Goal: Task Accomplishment & Management: Use online tool/utility

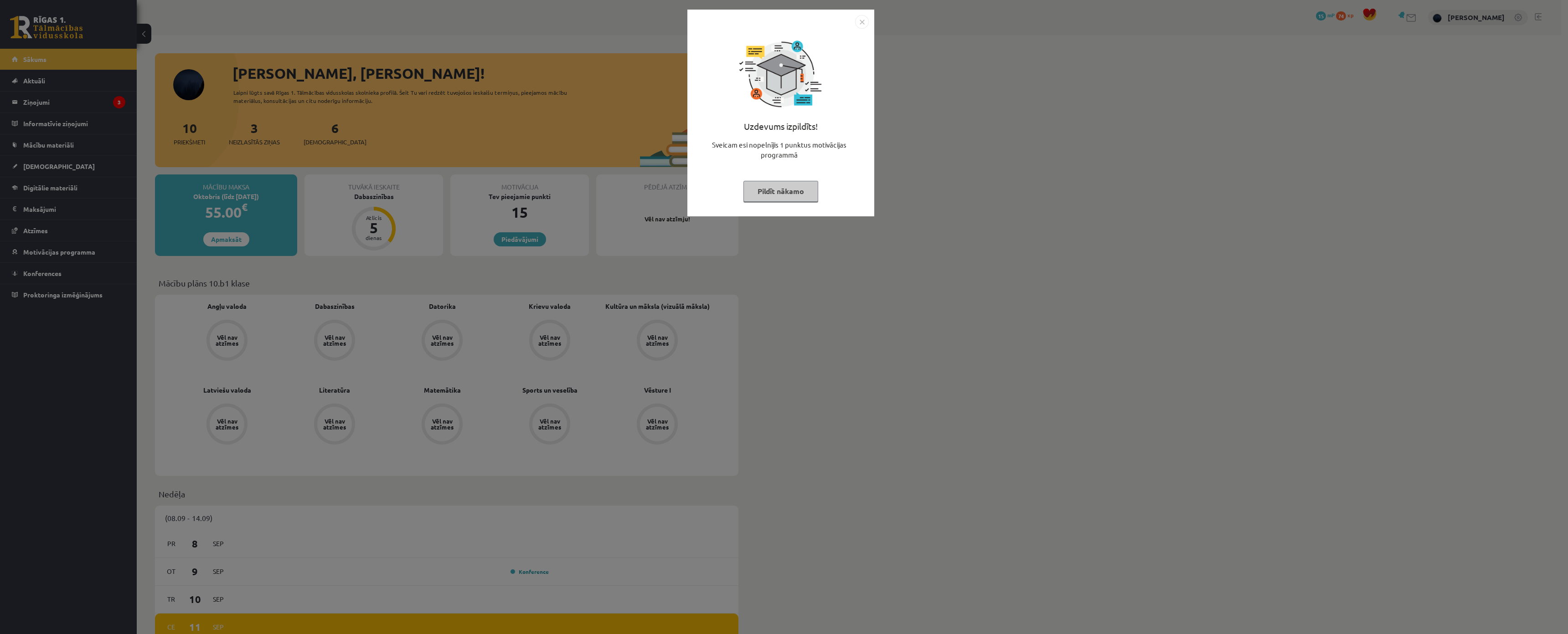
click at [791, 192] on button "Pildīt nākamo" at bounding box center [780, 191] width 75 height 21
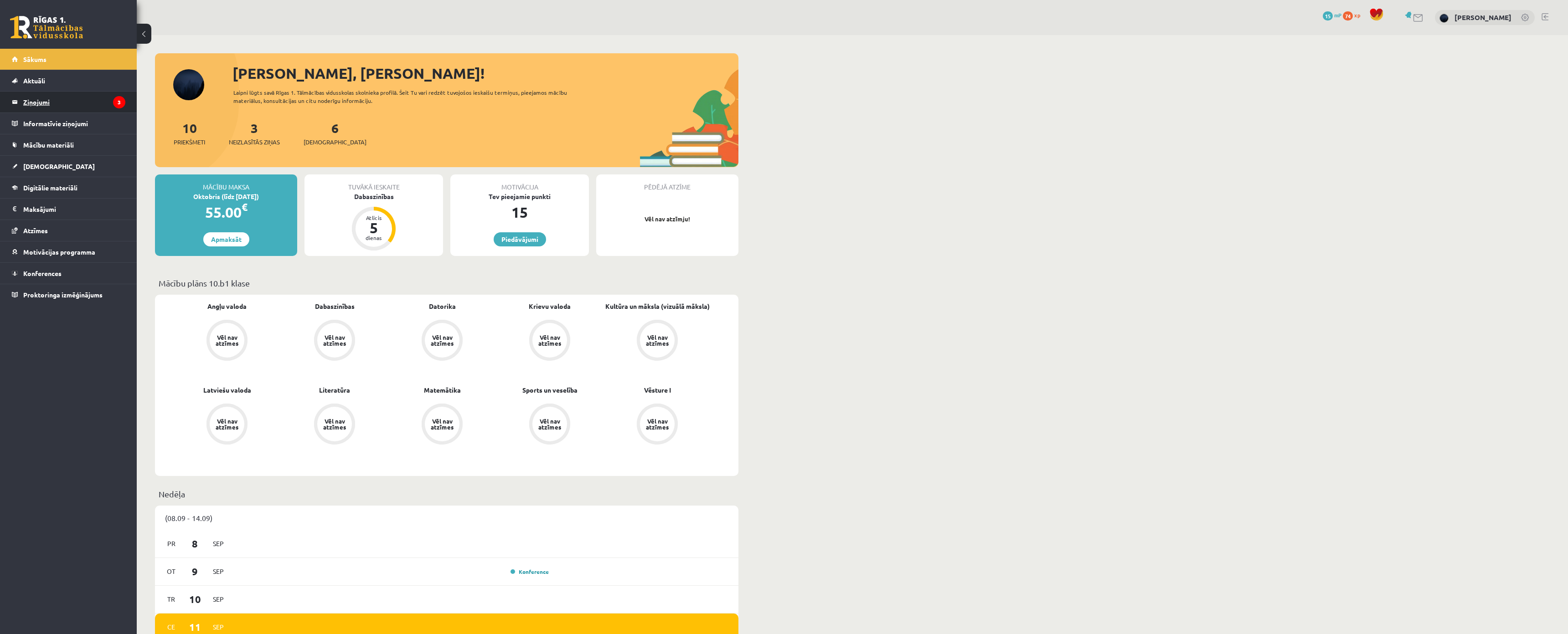
click at [72, 106] on legend "Ziņojumi 3" at bounding box center [74, 102] width 102 height 21
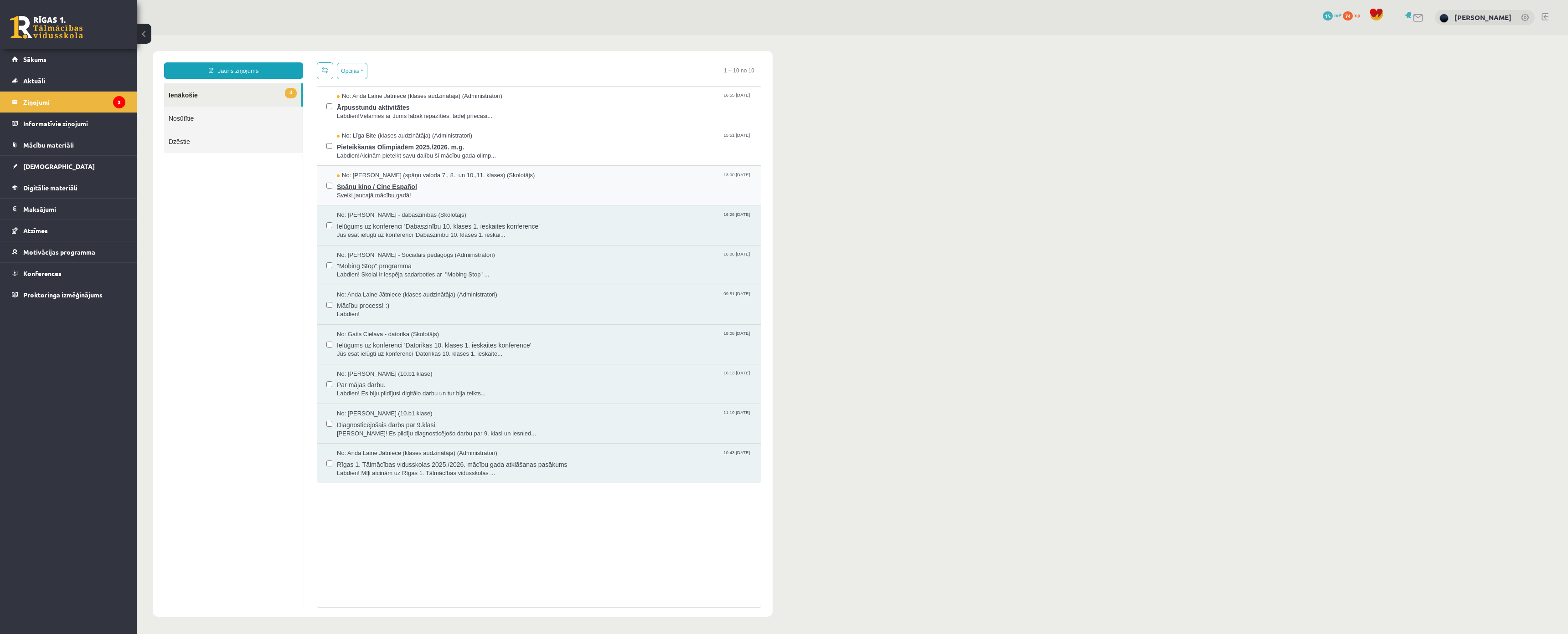
click at [384, 195] on span "Sveiki jaunajā mācību gadā!" at bounding box center [544, 196] width 415 height 9
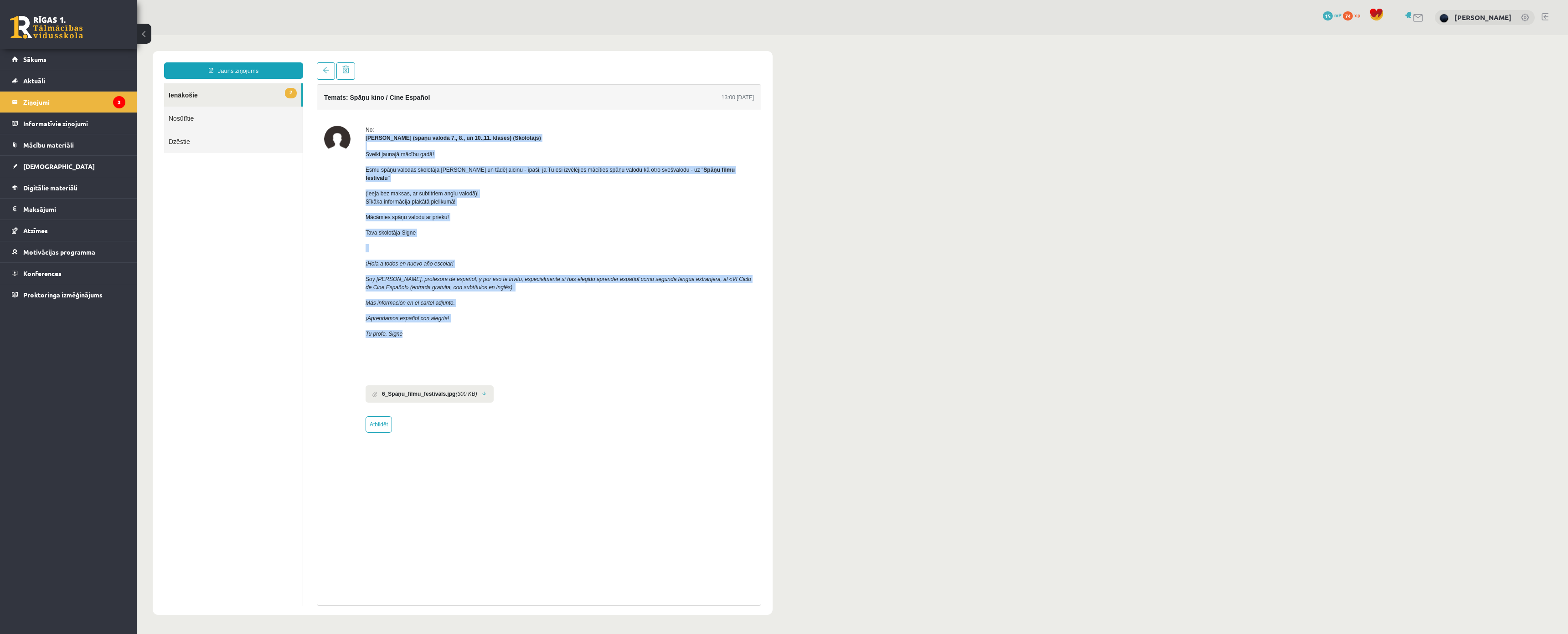
drag, startPoint x: 363, startPoint y: 137, endPoint x: 522, endPoint y: 315, distance: 238.7
click at [522, 315] on div "No: Signe Sirmā (spāņu valoda 7., 8., un 10.,11. klases) (Skolotājs) Sveiki jau…" at bounding box center [539, 279] width 430 height 307
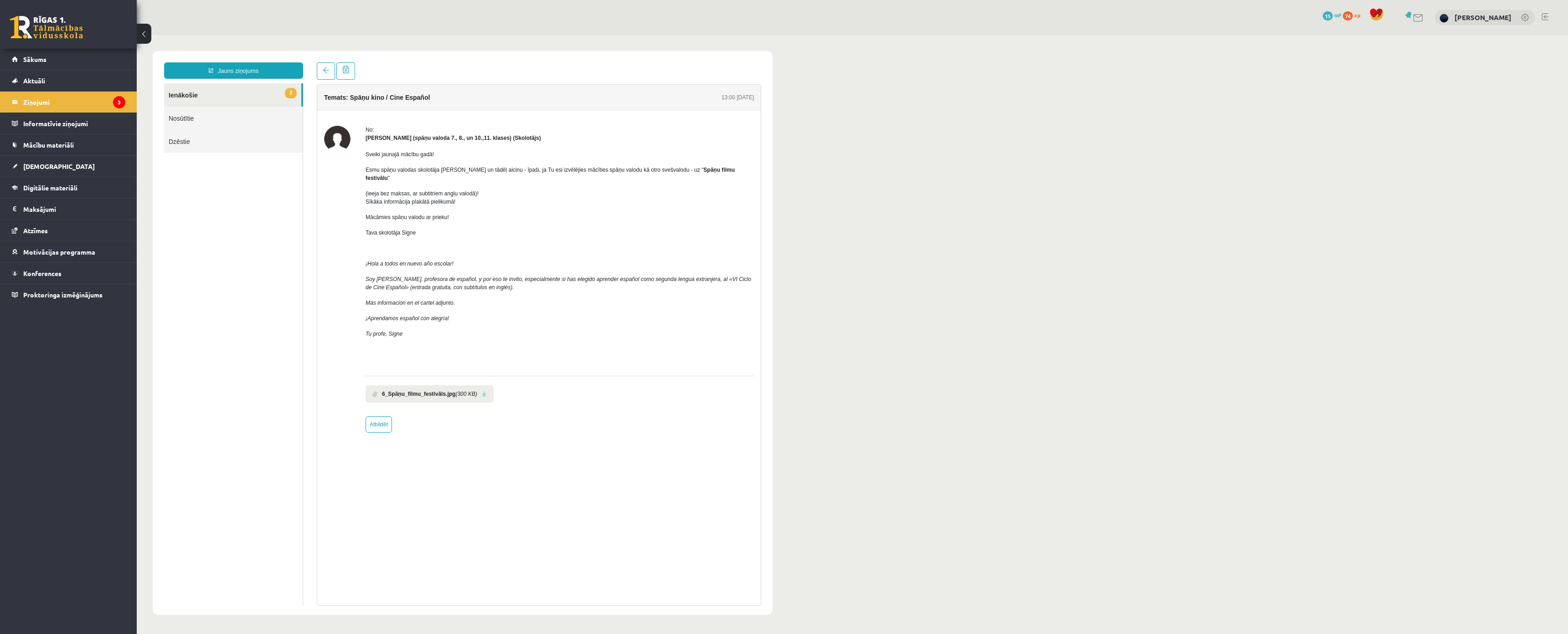
click at [543, 381] on ul "6_Spāņu_filmu_festivāls.jpg (300 KB)" at bounding box center [560, 392] width 388 height 22
click at [205, 88] on link "2 Ienākošie" at bounding box center [233, 95] width 137 height 23
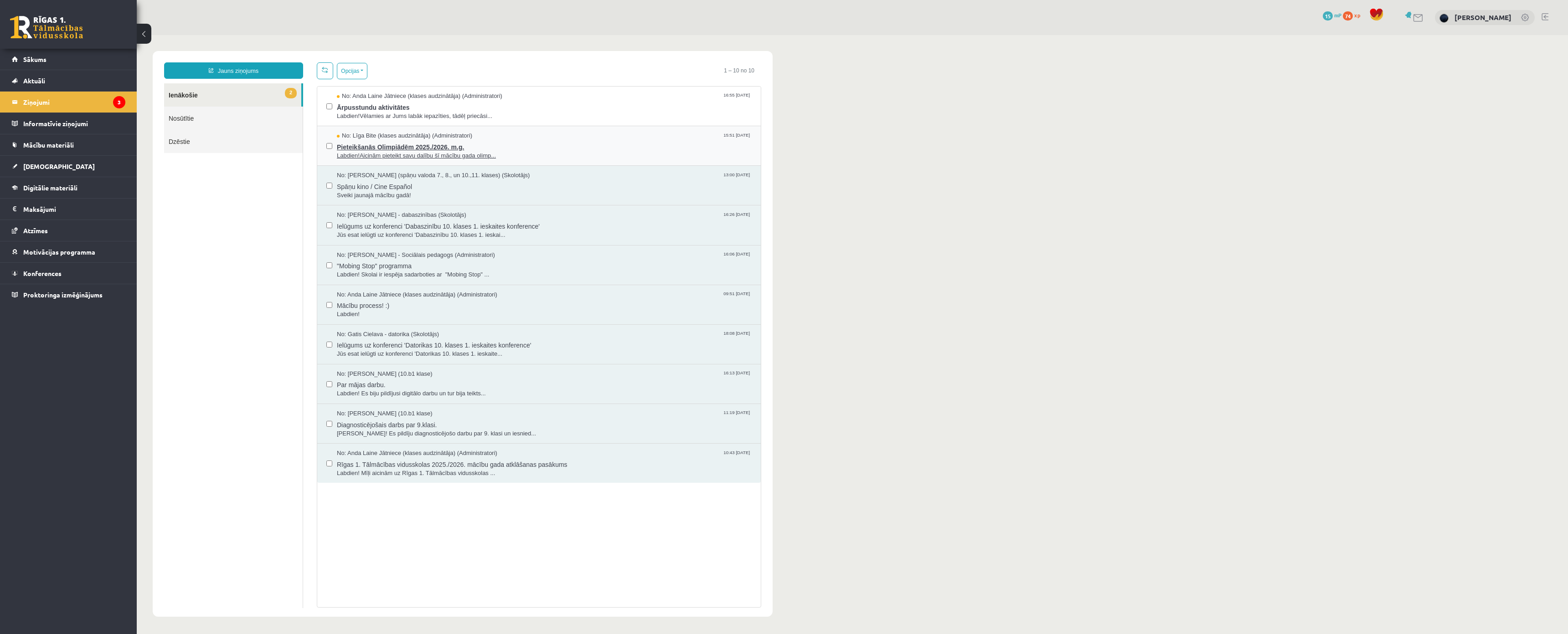
click at [368, 139] on span "No: Līga Bite (klases audzinātāja) (Administratori)" at bounding box center [404, 136] width 135 height 9
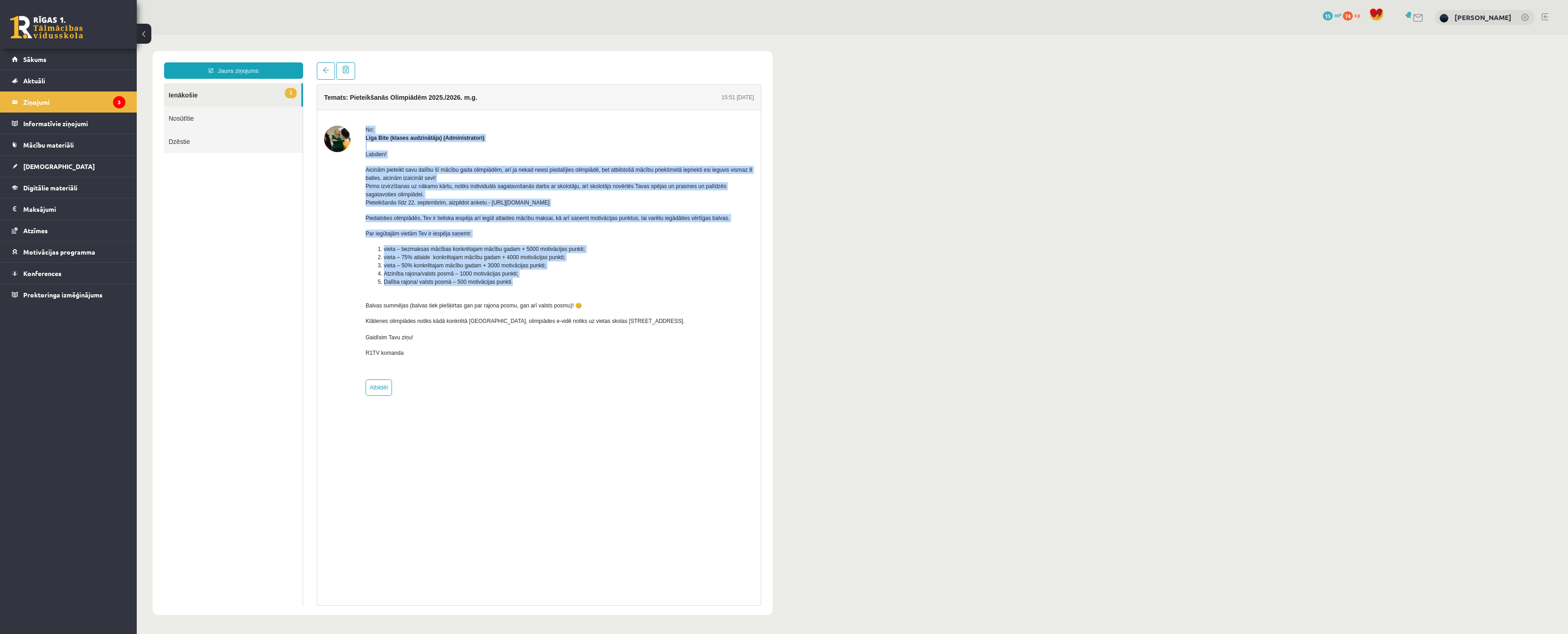
drag, startPoint x: 357, startPoint y: 150, endPoint x: 593, endPoint y: 286, distance: 272.4
click at [593, 286] on div "No: Līga Bite (klases audzinātāja) (Administratori) Labdien! Aicinām pieteikt s…" at bounding box center [539, 261] width 430 height 270
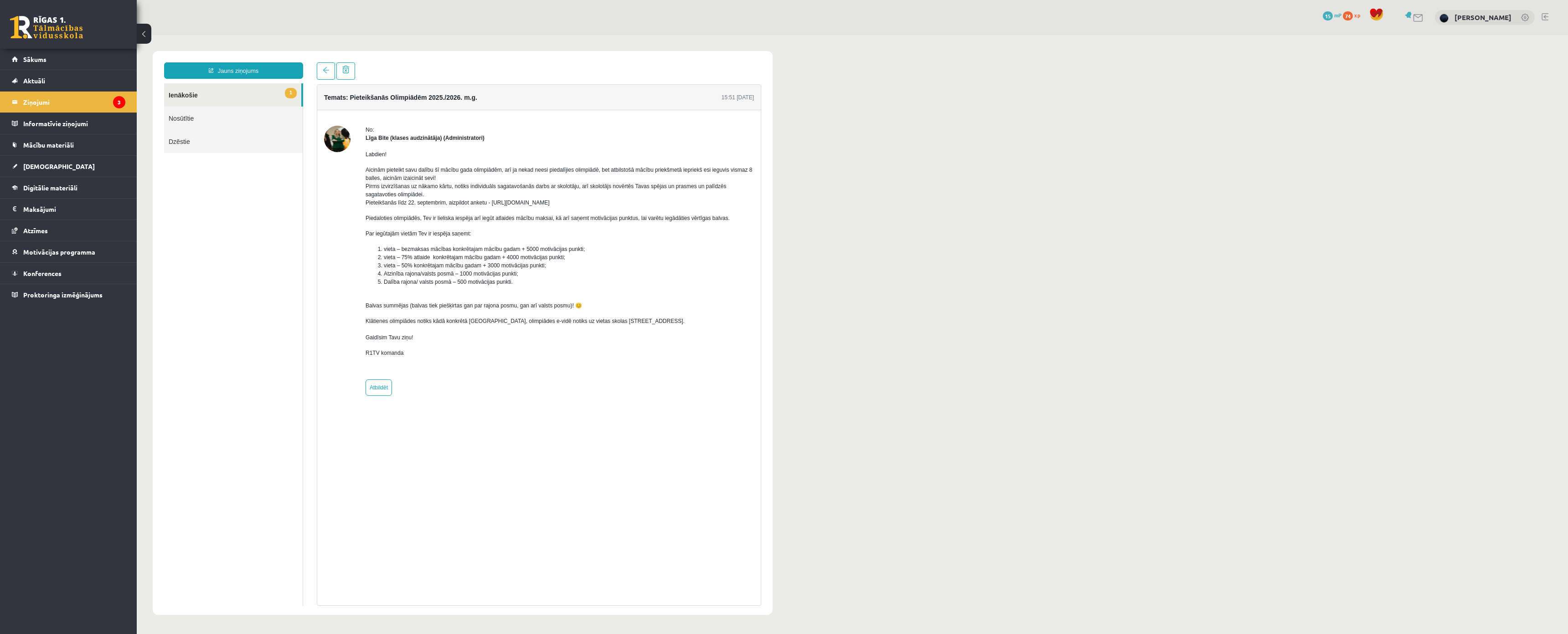
click at [545, 345] on div "Labdien! Aicinām pieteikt savu dalību šī mācību gada olimpiādēm, arī ja nekad n…" at bounding box center [560, 257] width 388 height 231
click at [83, 102] on legend "Ziņojumi 3" at bounding box center [74, 102] width 102 height 21
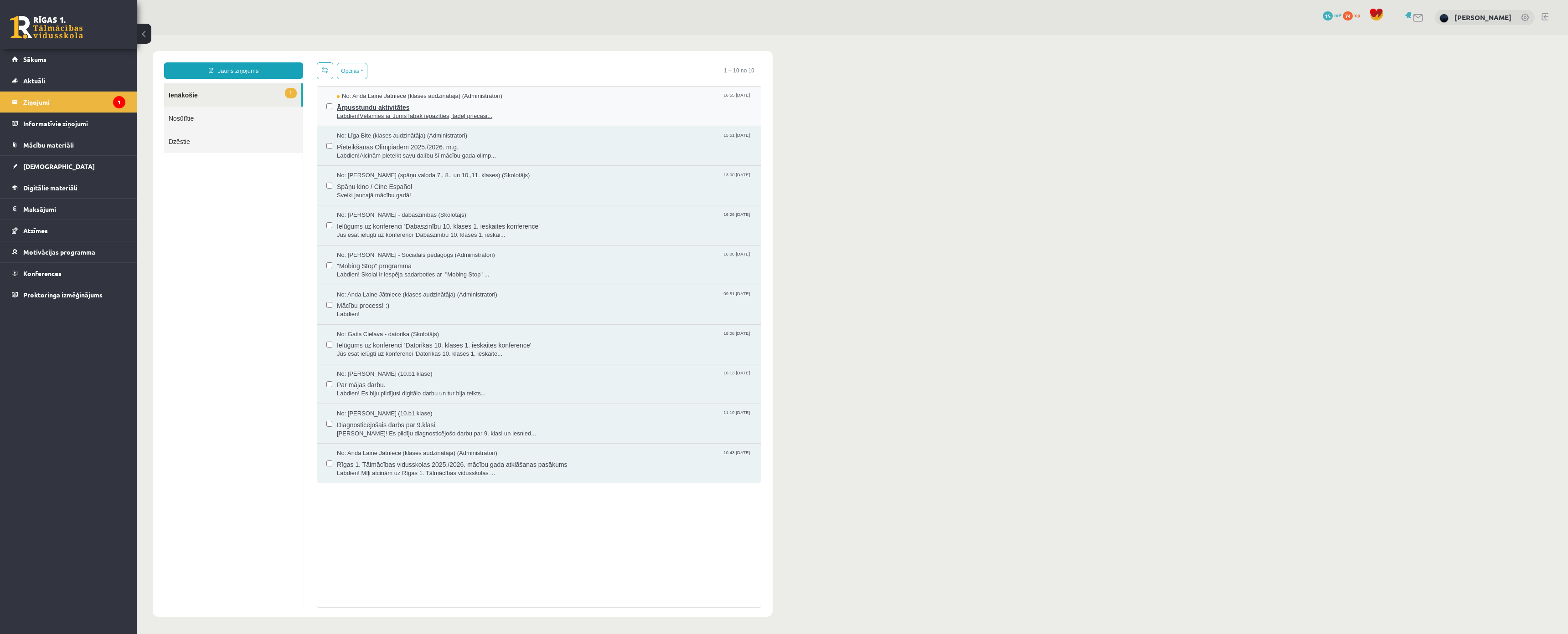
click at [393, 104] on span "Ārpusstundu aktivitātes" at bounding box center [544, 106] width 415 height 12
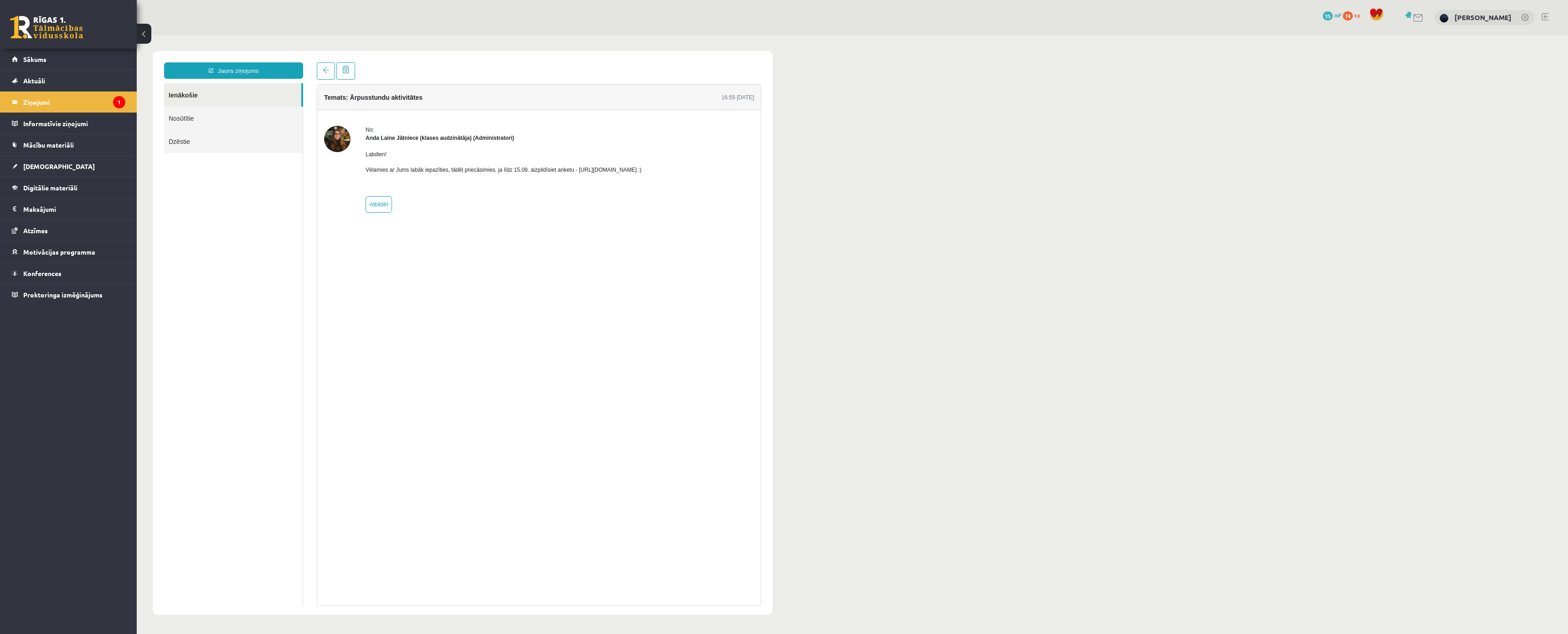
click at [371, 170] on p "Vēlamies ar Jums labāk iepazīties, tādēļ priecāsimies, ja līdz 15.09. aizpildīs…" at bounding box center [504, 170] width 276 height 8
drag, startPoint x: 360, startPoint y: 155, endPoint x: 647, endPoint y: 166, distance: 287.2
click at [705, 172] on div "No: Anda Laine Jātniece (klases audzinātāja) (Administratori) Labdien! Vēlamies…" at bounding box center [539, 169] width 430 height 87
click at [701, 249] on div "Temats: Ārpusstundu aktivitātes 16:55 10/09/2025 No: Anda Laine Jātniece (klase…" at bounding box center [539, 345] width 444 height 521
drag, startPoint x: 572, startPoint y: 169, endPoint x: 733, endPoint y: 170, distance: 161.0
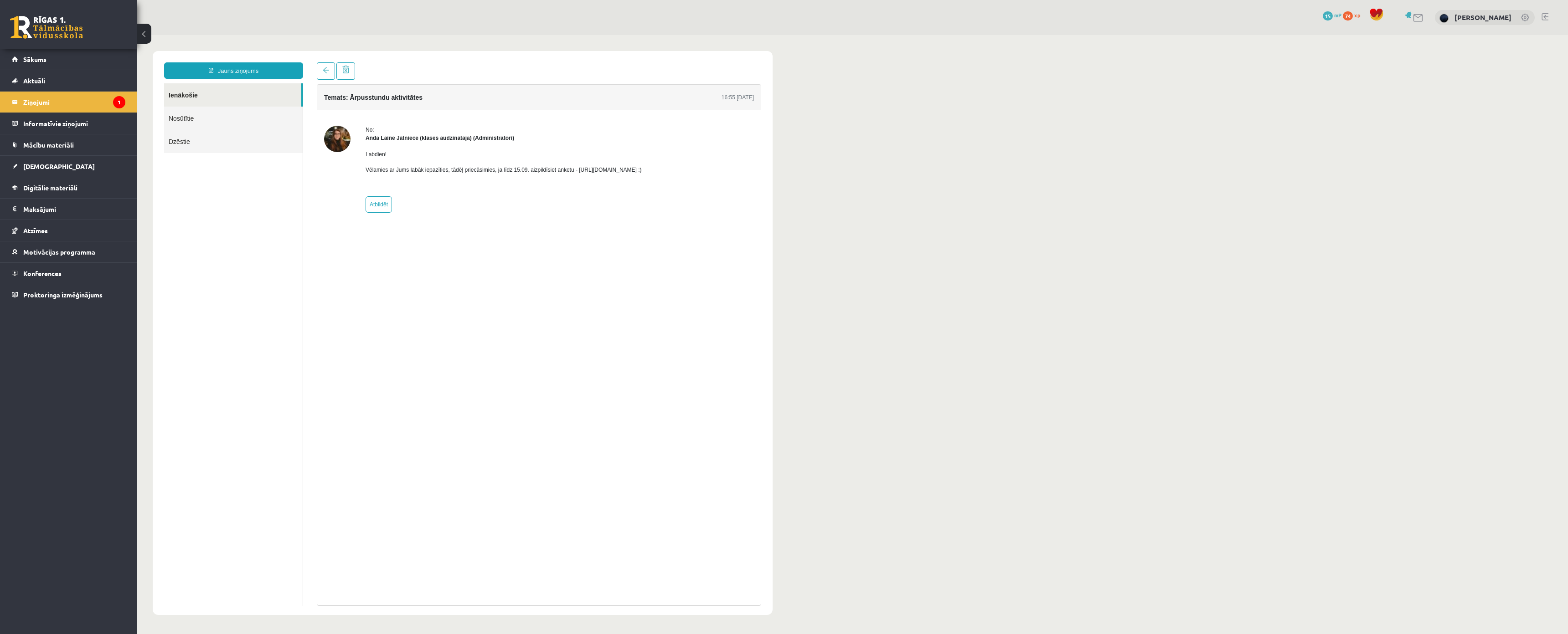
click at [733, 170] on div "No: Anda Laine Jātniece (klases audzinātāja) (Administratori) Labdien! Vēlamies…" at bounding box center [539, 169] width 430 height 87
drag, startPoint x: 607, startPoint y: 181, endPoint x: 598, endPoint y: 175, distance: 10.8
click at [607, 179] on div "Labdien! Vēlamies ar Jums labāk iepazīties, tādēļ priecāsimies, ja līdz 15.09. …" at bounding box center [504, 166] width 276 height 47
drag, startPoint x: 570, startPoint y: 170, endPoint x: 580, endPoint y: 172, distance: 10.2
click at [580, 172] on p "Vēlamies ar Jums labāk iepazīties, tādēļ priecāsimies, ja līdz 15.09. aizpildīs…" at bounding box center [504, 170] width 276 height 8
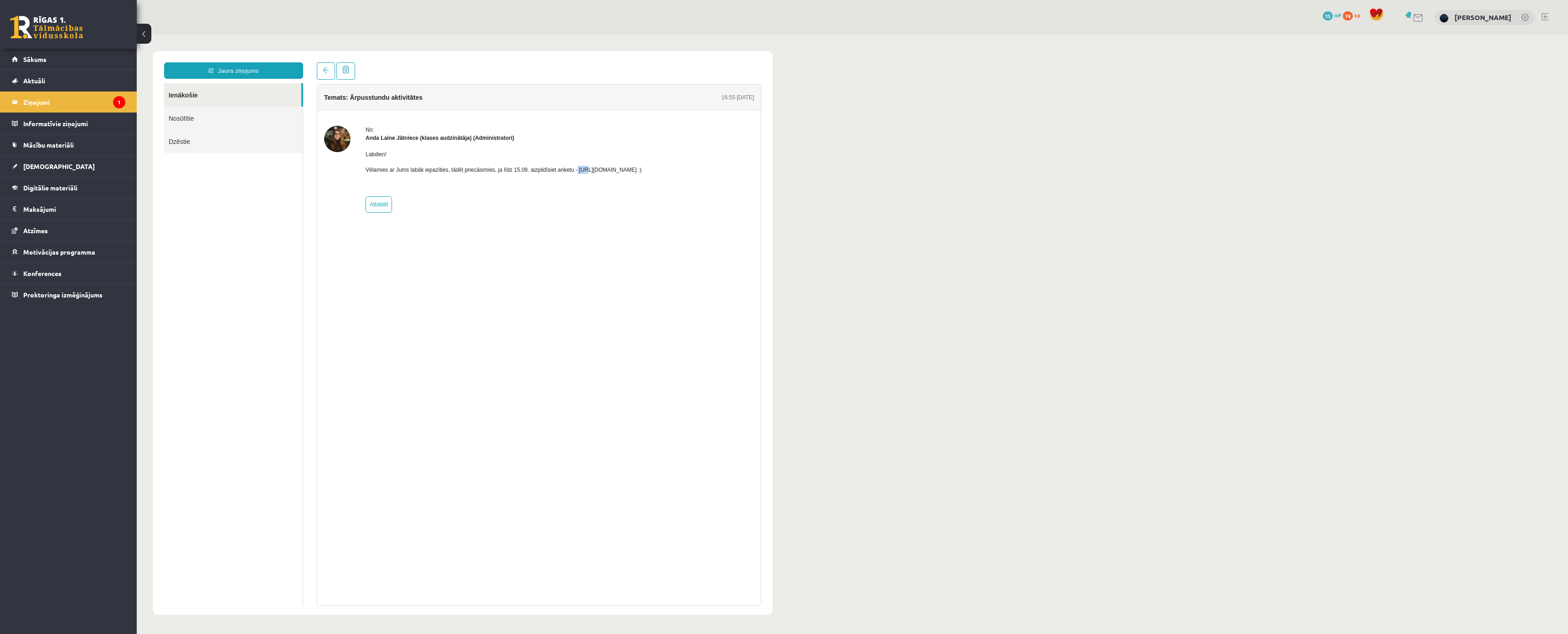
click at [577, 172] on p "Vēlamies ar Jums labāk iepazīties, tādēļ priecāsimies, ja līdz 15.09. aizpildīs…" at bounding box center [504, 170] width 276 height 8
drag, startPoint x: 573, startPoint y: 169, endPoint x: 672, endPoint y: 172, distance: 99.0
click at [642, 172] on p "Vēlamies ar Jums labāk iepazīties, tādēļ priecāsimies, ja līdz 15.09. aizpildīs…" at bounding box center [504, 170] width 276 height 8
copy p "https://forms.gle/mVxkUEapGFxHM7hU7"
click at [37, 202] on legend "Maksājumi 0" at bounding box center [74, 209] width 102 height 21
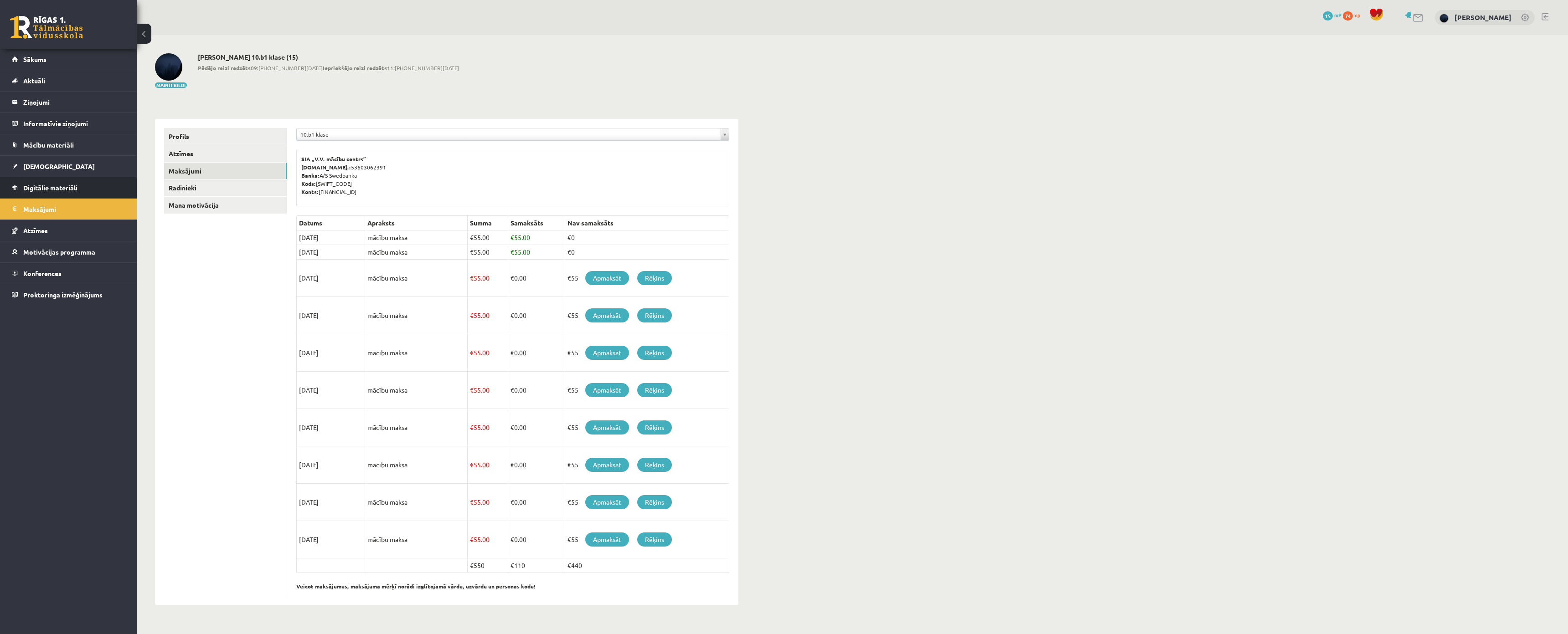
click at [49, 187] on span "Digitālie materiāli" at bounding box center [50, 187] width 54 height 8
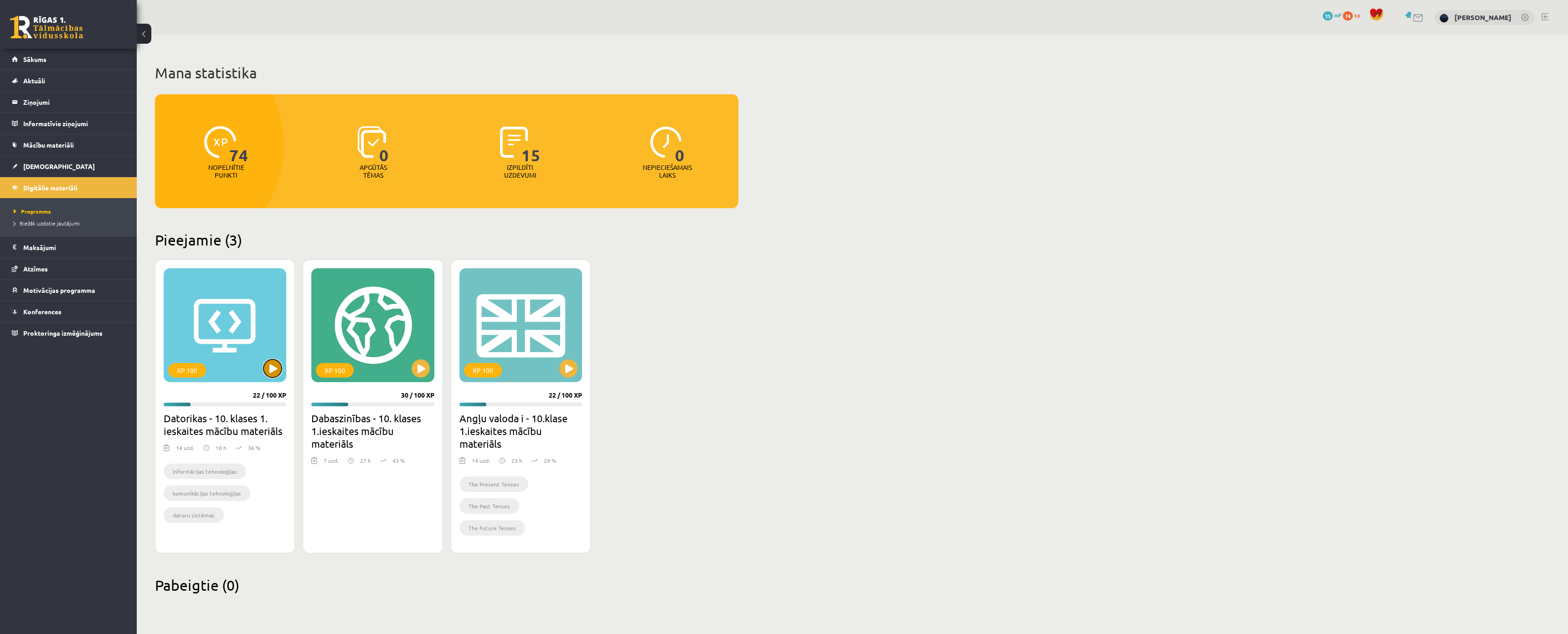
click at [268, 369] on button at bounding box center [273, 369] width 18 height 18
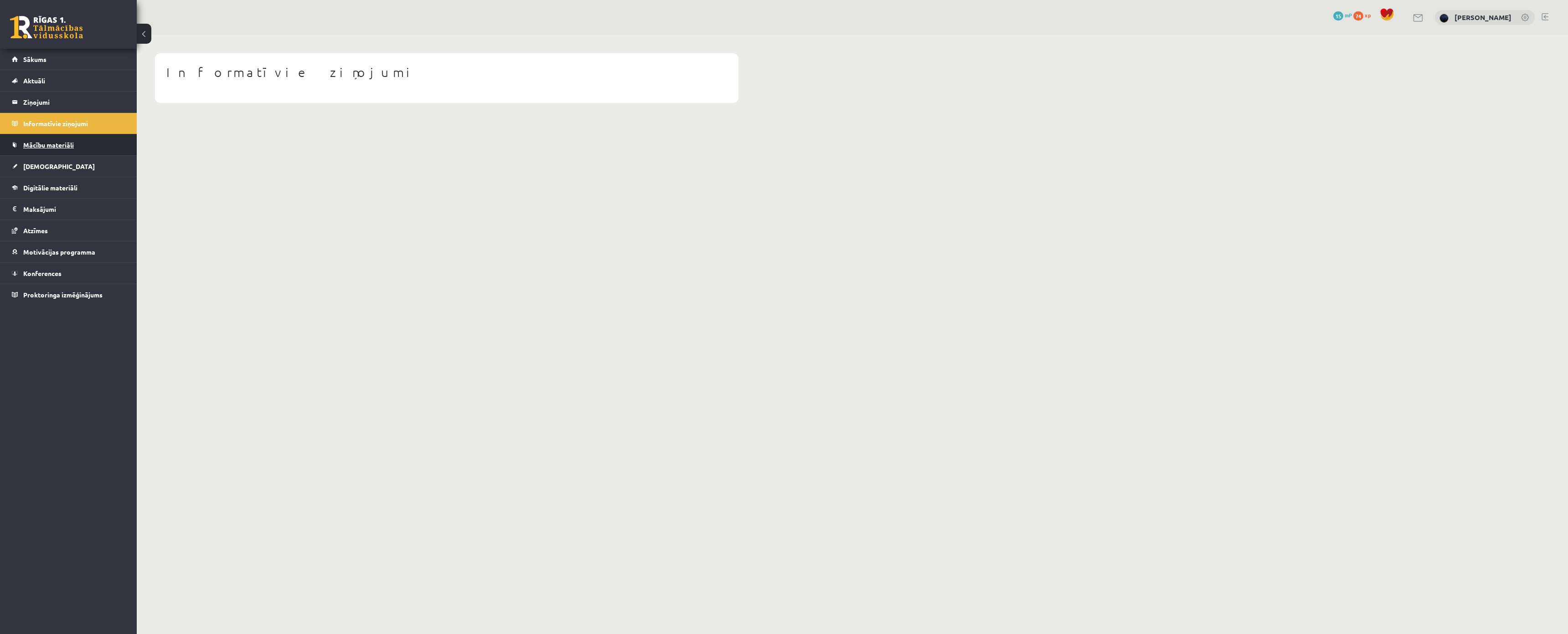
click at [43, 139] on link "Mācību materiāli" at bounding box center [68, 145] width 113 height 21
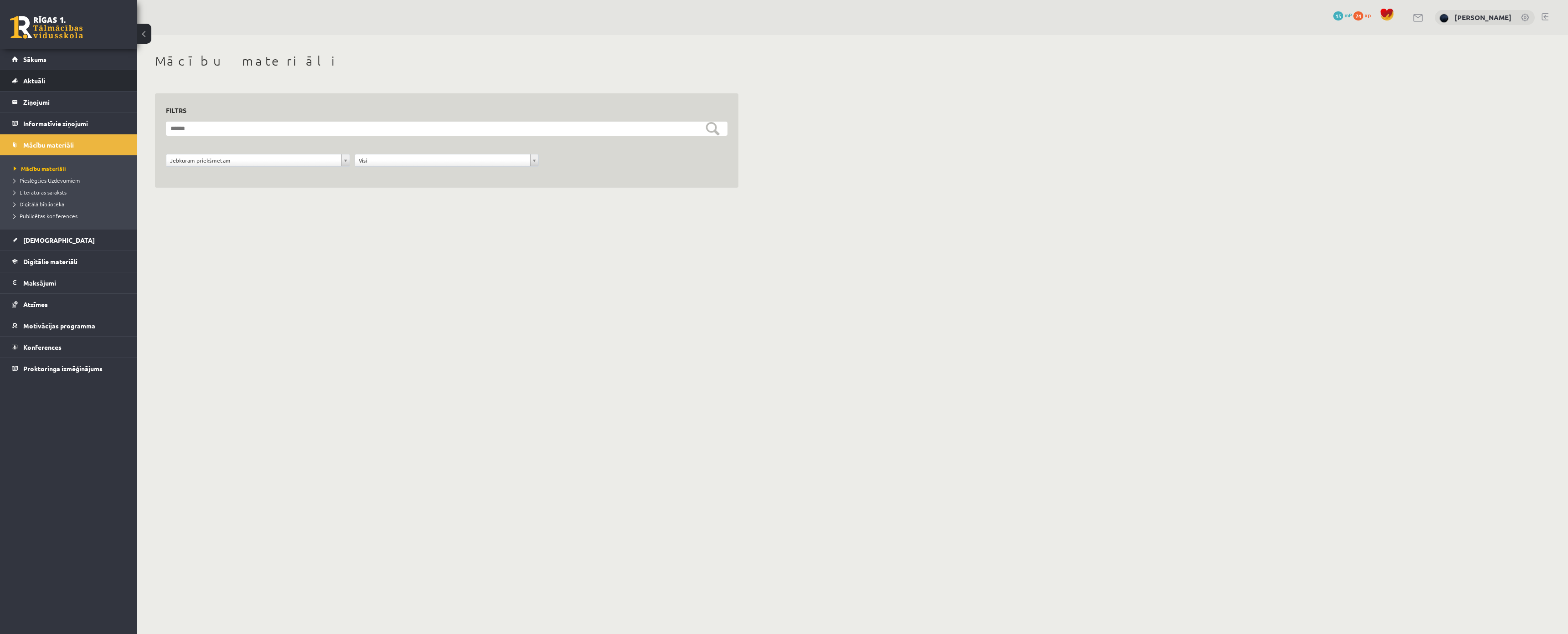
click at [41, 81] on span "Aktuāli" at bounding box center [34, 80] width 22 height 8
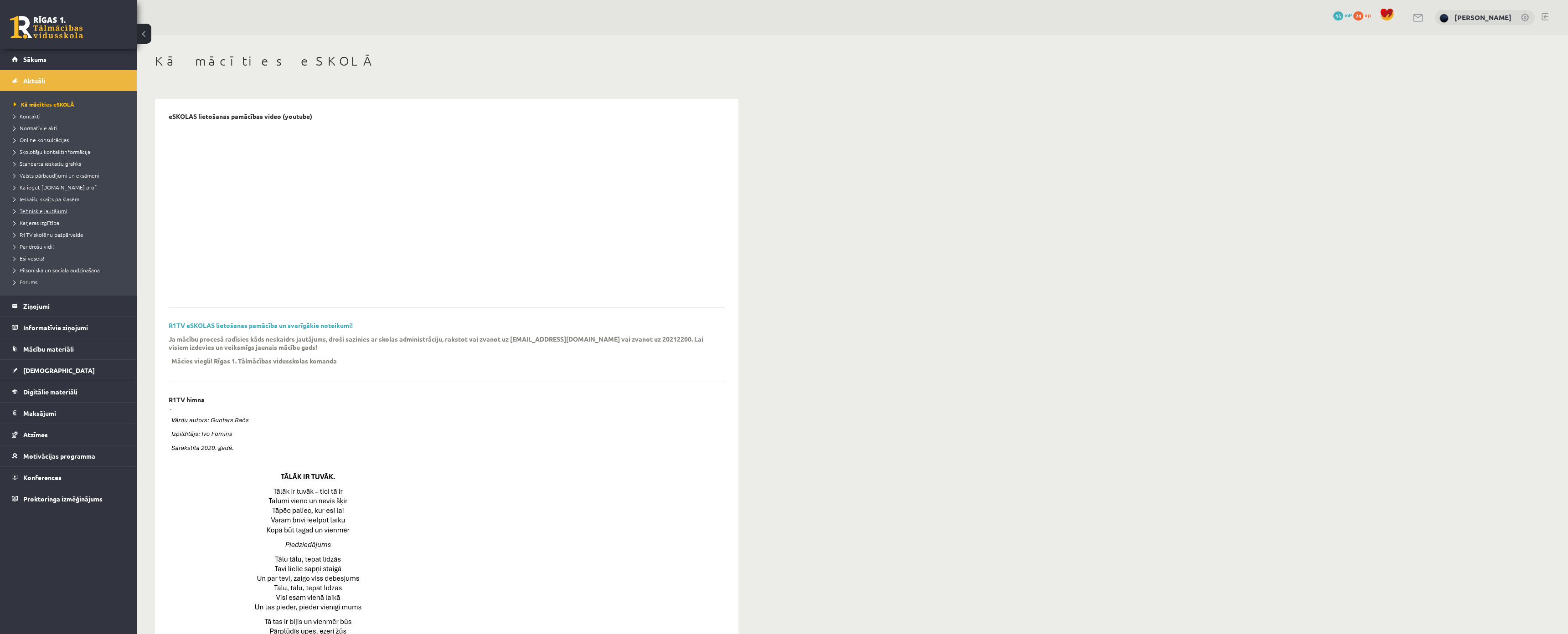
click at [44, 209] on span "Tehniskie jautājumi" at bounding box center [40, 211] width 54 height 7
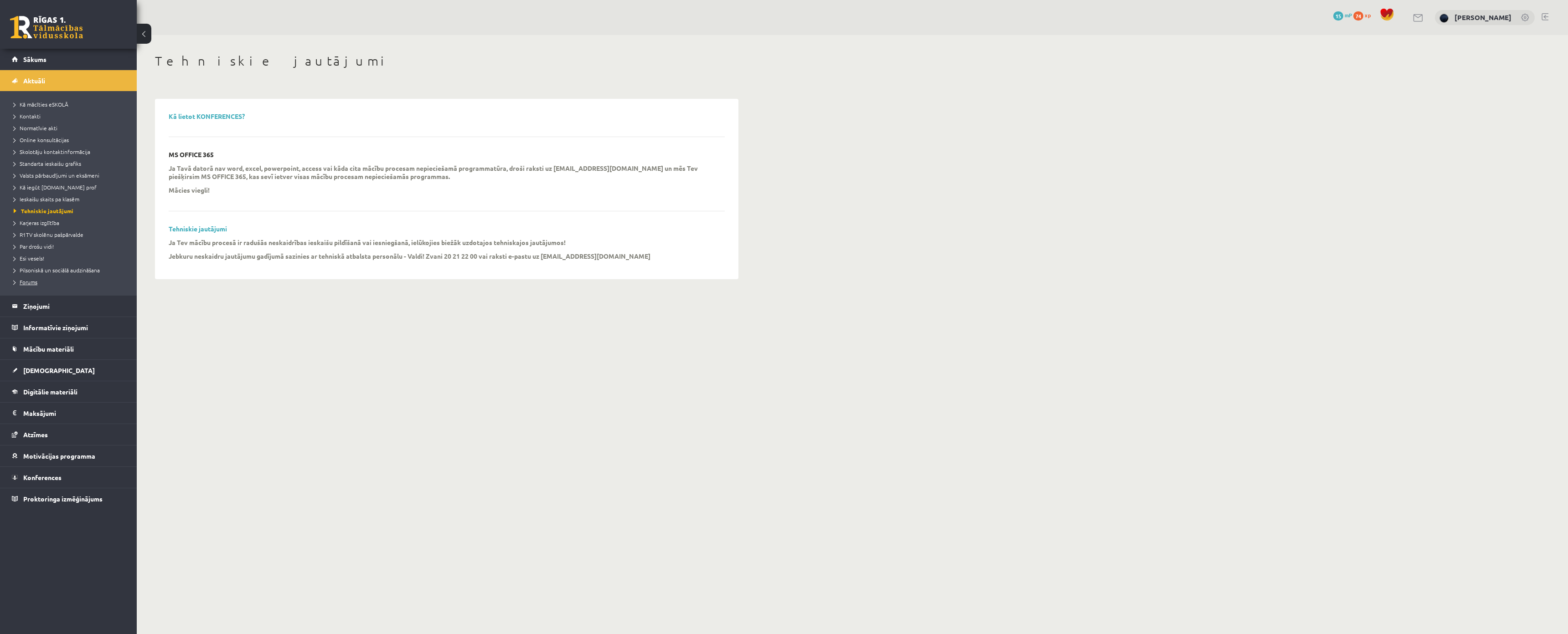
click at [33, 286] on link "Forums" at bounding box center [70, 282] width 114 height 8
click at [48, 265] on li "Pilsoniskā un sociālā audzināšana" at bounding box center [70, 270] width 114 height 12
click at [58, 270] on span "Pilsoniskā un sociālā audzināšana" at bounding box center [61, 270] width 97 height 7
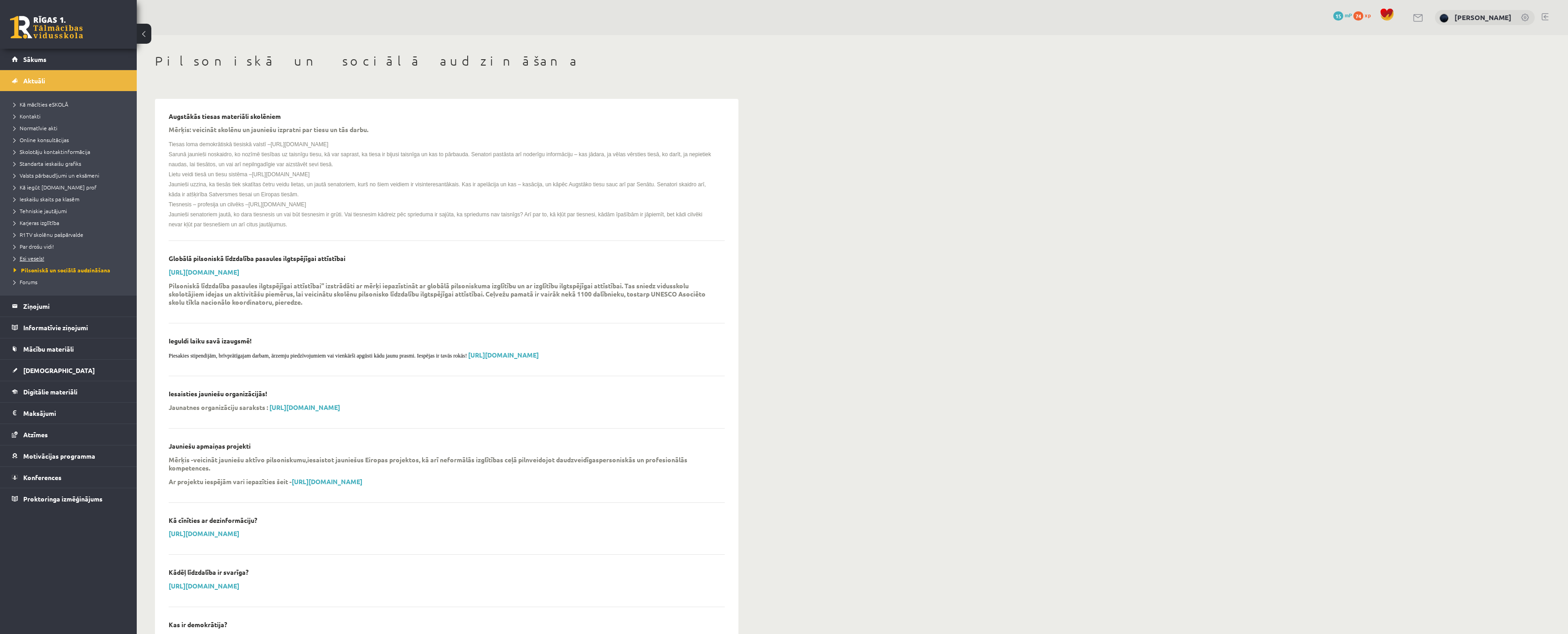
click at [41, 259] on span "Esi vesels!" at bounding box center [29, 259] width 30 height 7
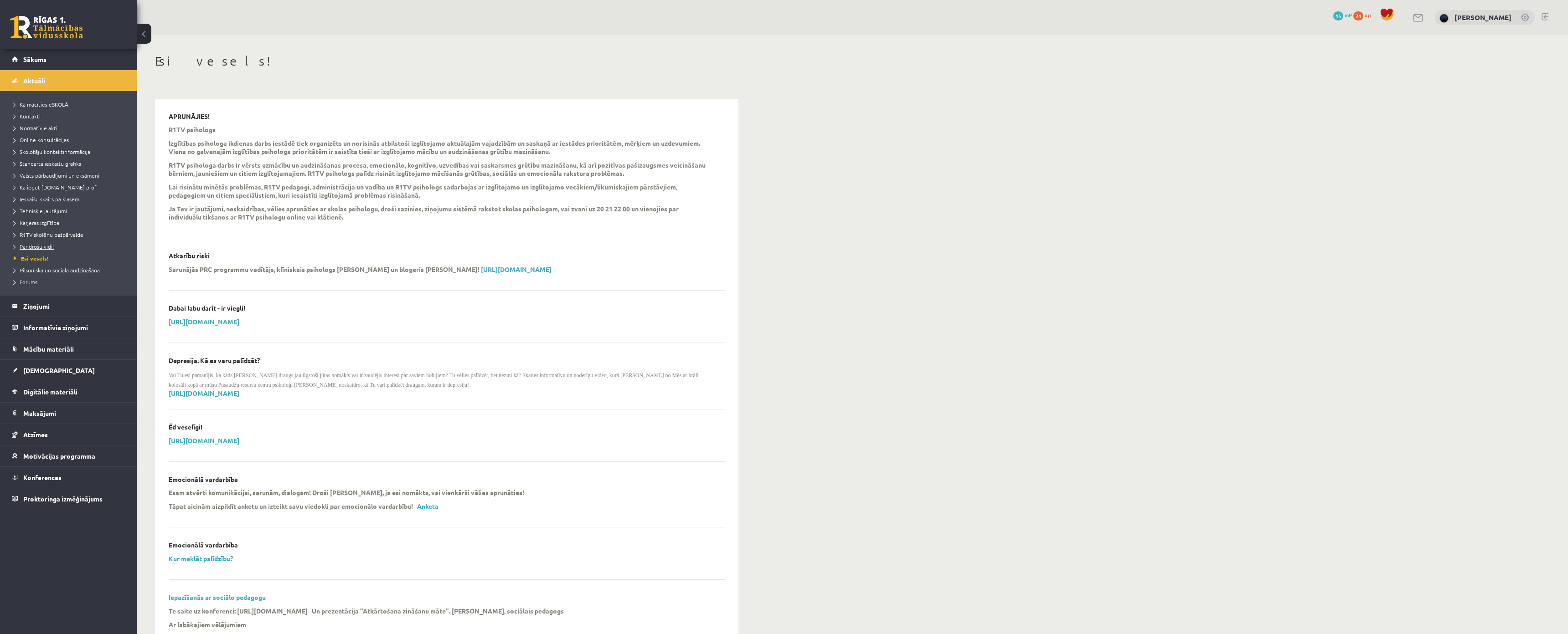
click at [41, 248] on span "Par drošu vidi!" at bounding box center [33, 246] width 40 height 7
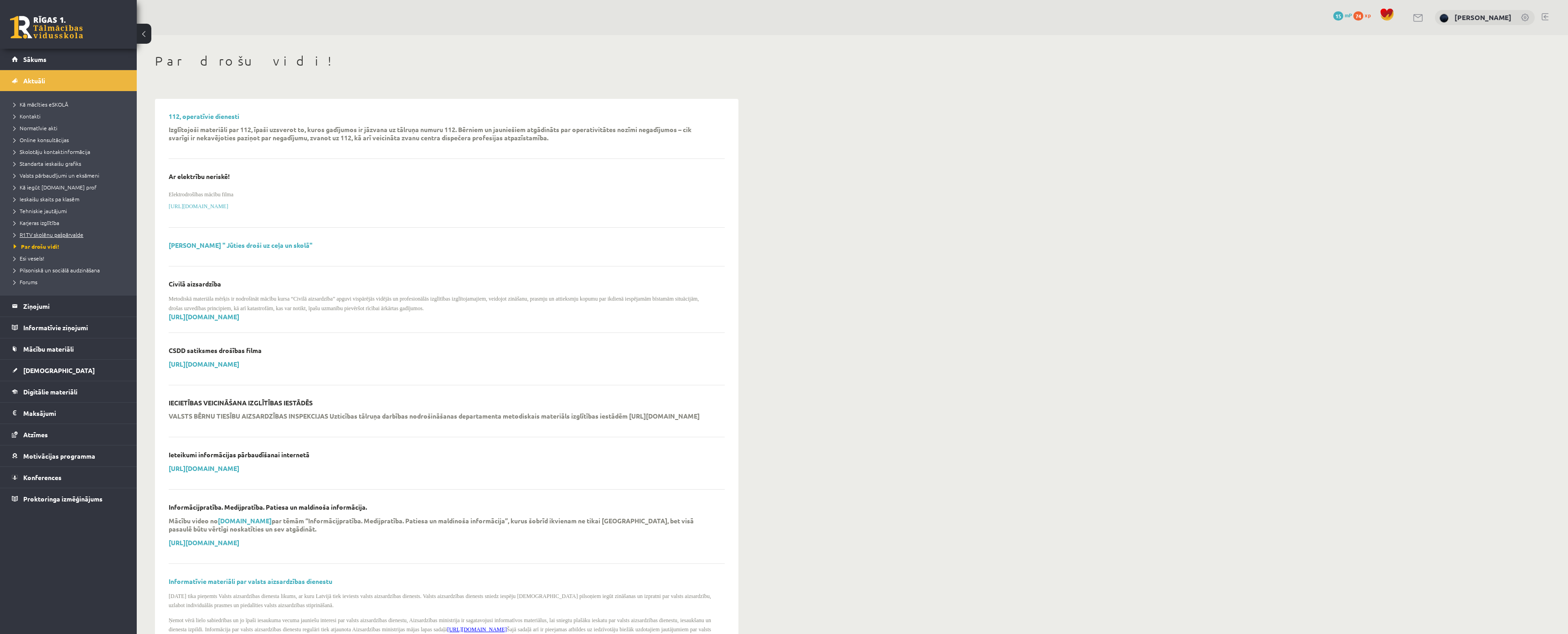
click at [44, 231] on link "R1TV skolēnu pašpārvalde" at bounding box center [70, 234] width 114 height 8
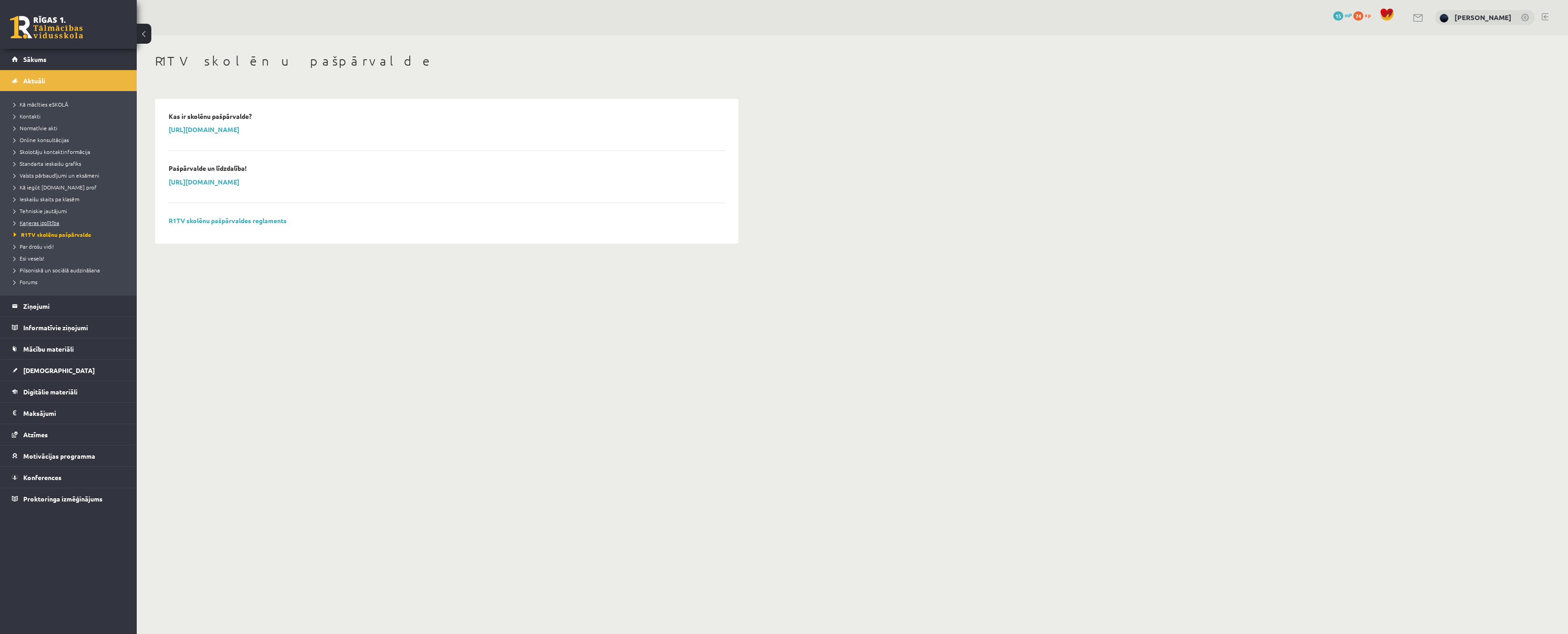
click at [46, 223] on span "Karjeras izglītība" at bounding box center [36, 223] width 46 height 7
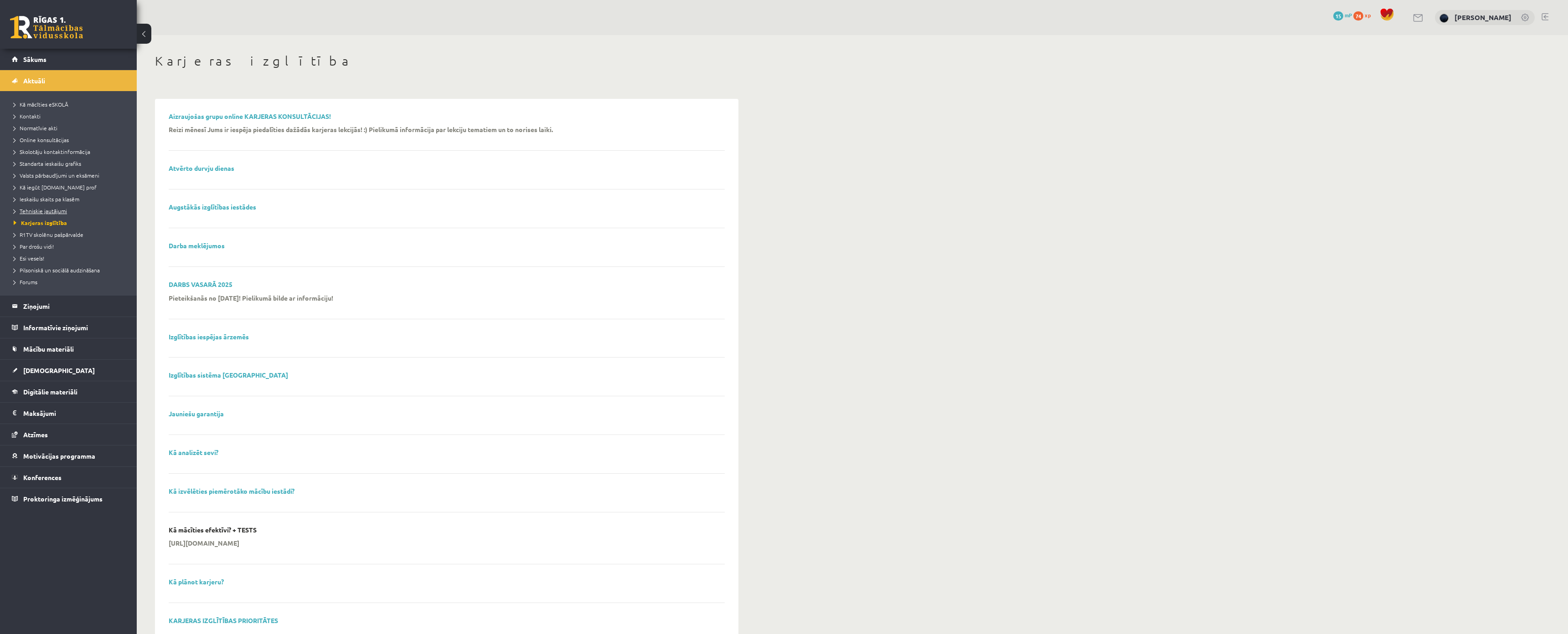
click at [46, 212] on span "Tehniskie jautājumi" at bounding box center [40, 211] width 54 height 7
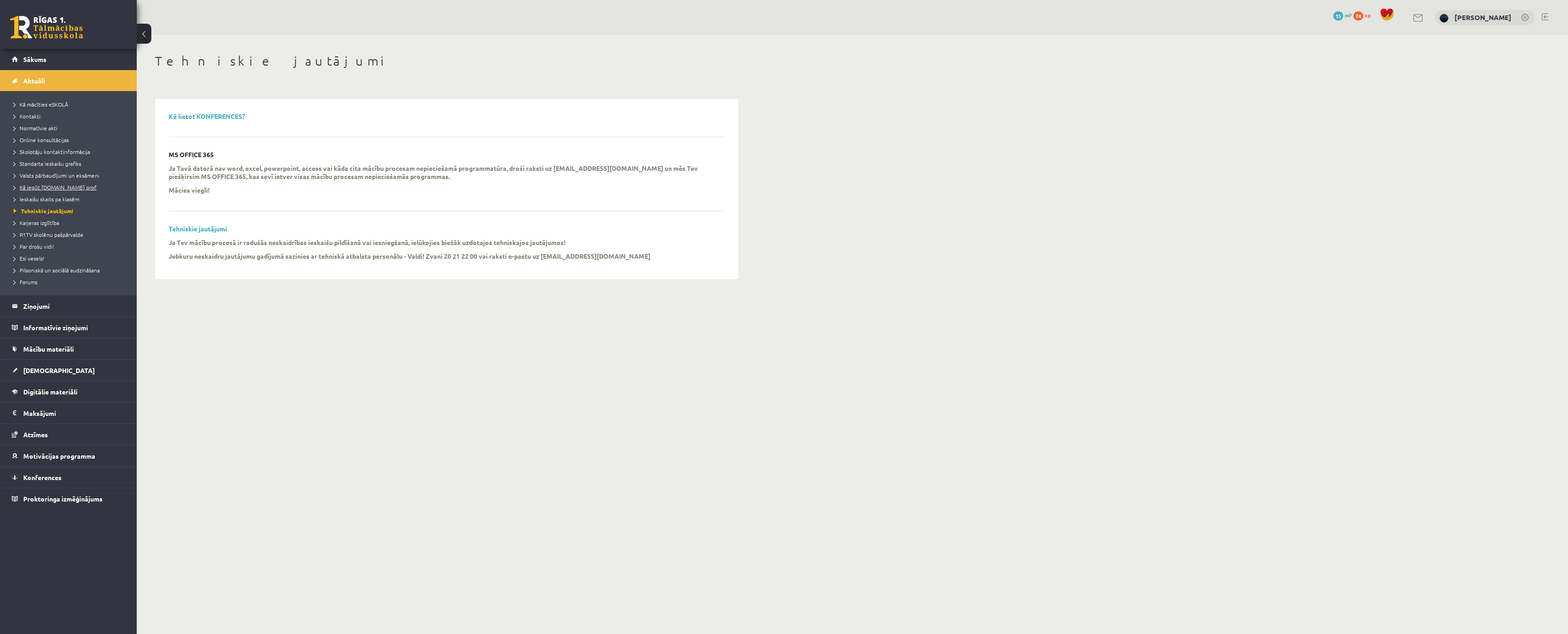
click at [49, 190] on span "Kā iegūt [DOMAIN_NAME] prof" at bounding box center [55, 187] width 83 height 7
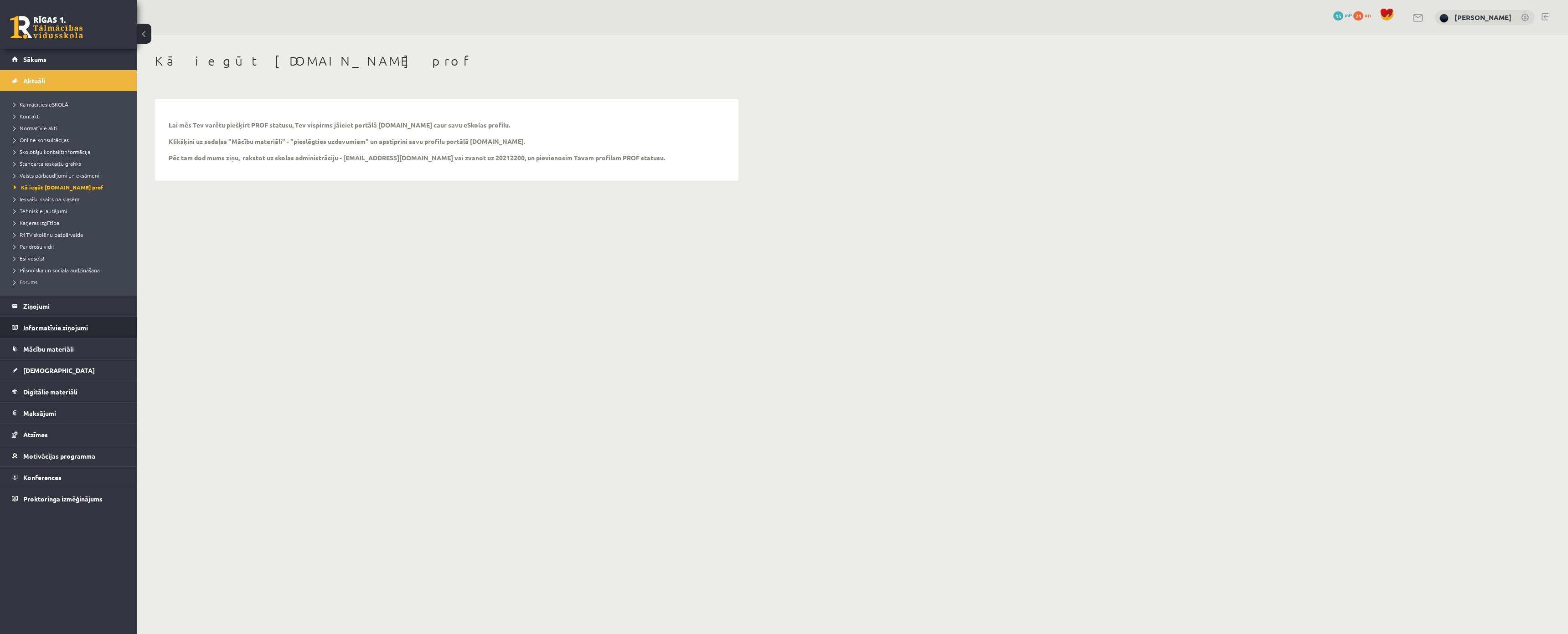
click at [48, 333] on legend "Informatīvie ziņojumi 0" at bounding box center [74, 327] width 102 height 21
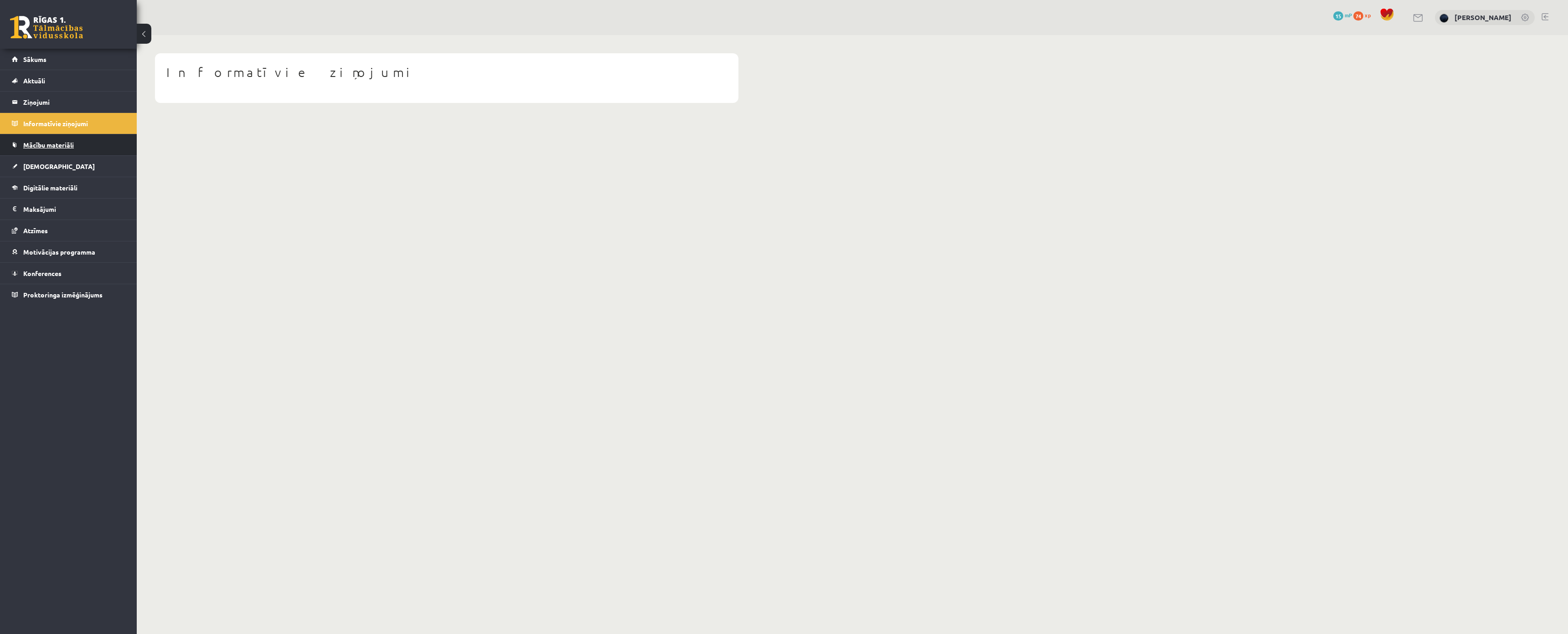
click at [60, 152] on link "Mācību materiāli" at bounding box center [68, 145] width 113 height 21
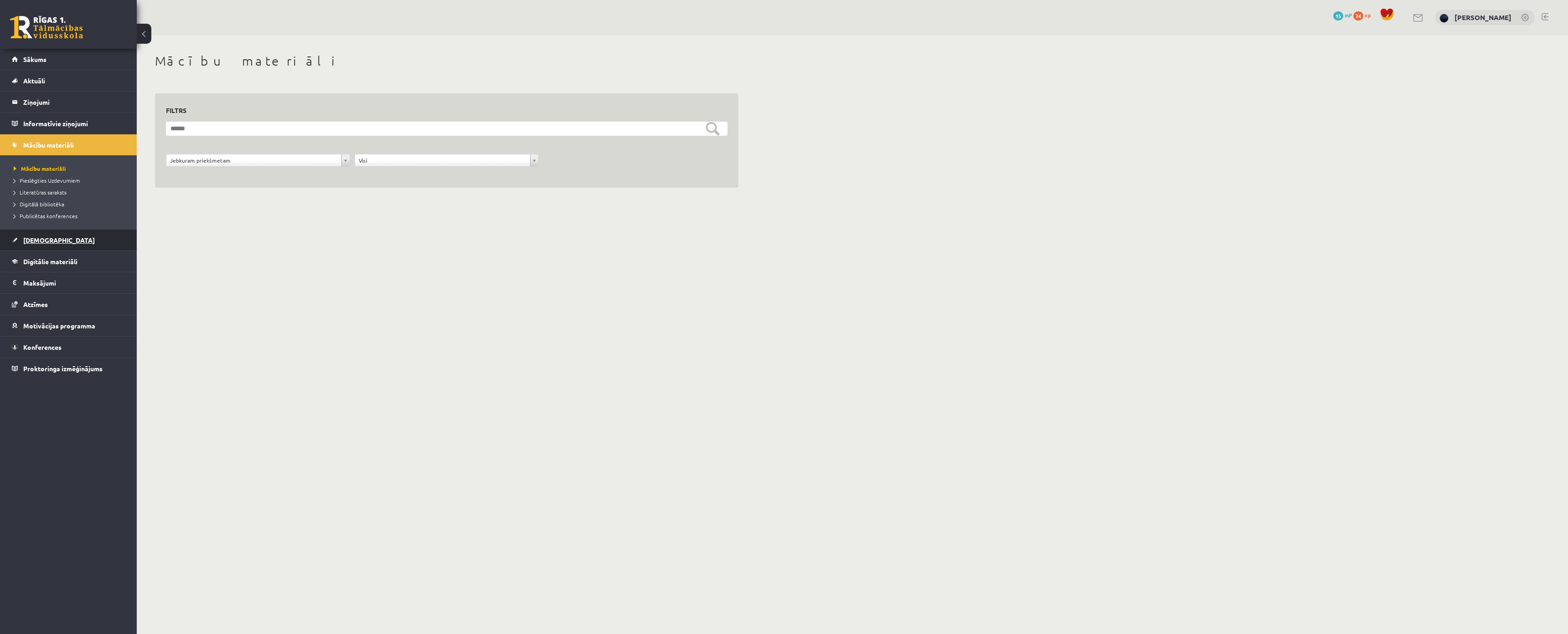
click at [35, 235] on link "[DEMOGRAPHIC_DATA]" at bounding box center [68, 240] width 113 height 21
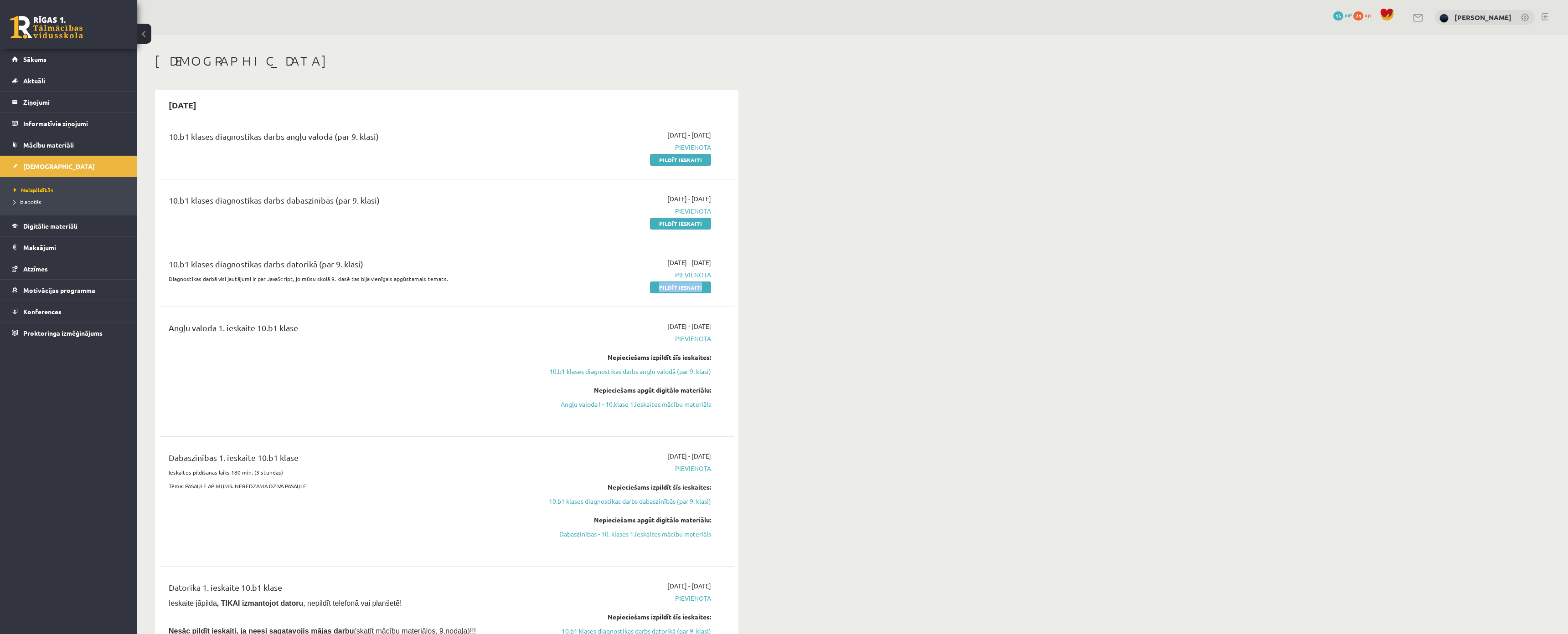
drag, startPoint x: 637, startPoint y: 282, endPoint x: 760, endPoint y: 292, distance: 123.4
click at [215, 279] on p "Diagnostikas darbā visi jautājumi ir par JavaScript, jo mūsu skolā 9. klasē tas…" at bounding box center [347, 279] width 357 height 8
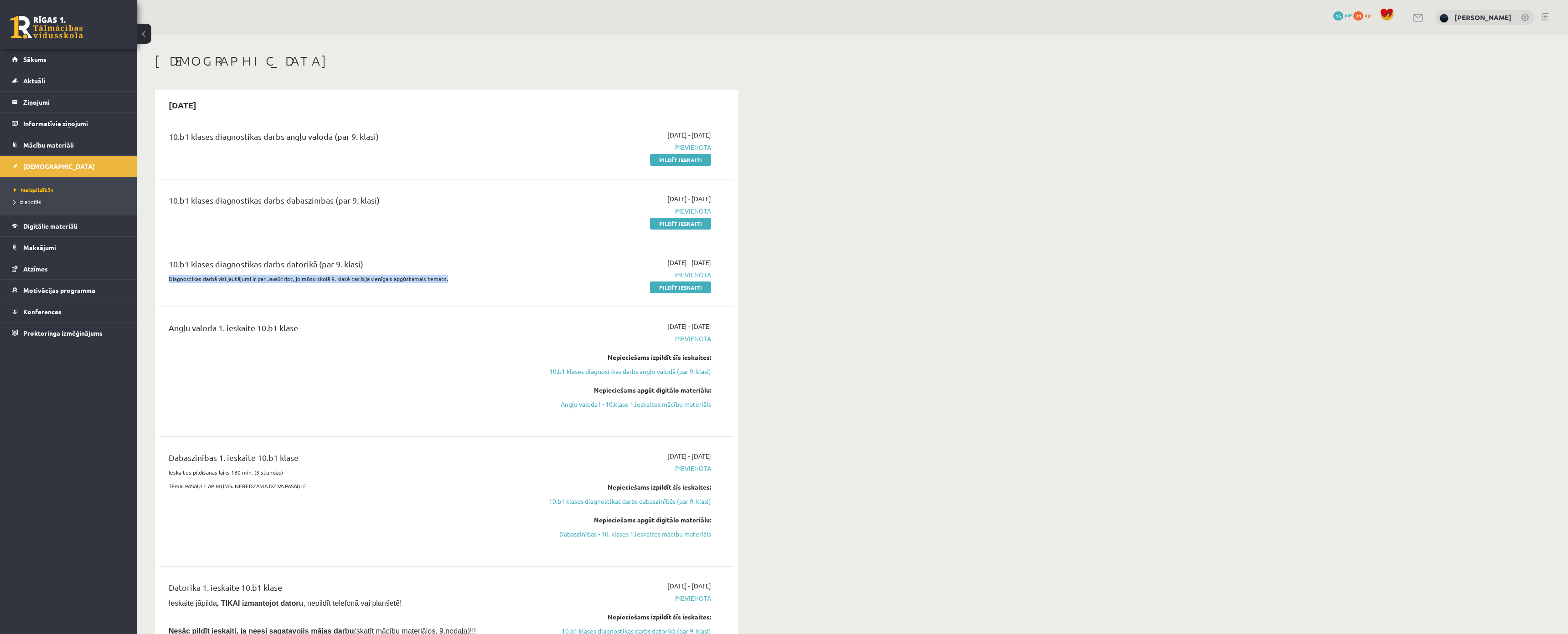
click at [215, 279] on p "Diagnostikas darbā visi jautājumi ir par JavaScript, jo mūsu skolā 9. klasē tas…" at bounding box center [347, 279] width 357 height 8
click at [304, 355] on div "Angļu valoda 1. ieskaite 10.b1 klase" at bounding box center [347, 372] width 371 height 100
click at [674, 161] on link "Pildīt ieskaiti" at bounding box center [681, 159] width 61 height 12
click at [599, 153] on div "2025-09-01 - 2025-09-15 Pievienota Pildīt ieskaiti" at bounding box center [625, 147] width 186 height 34
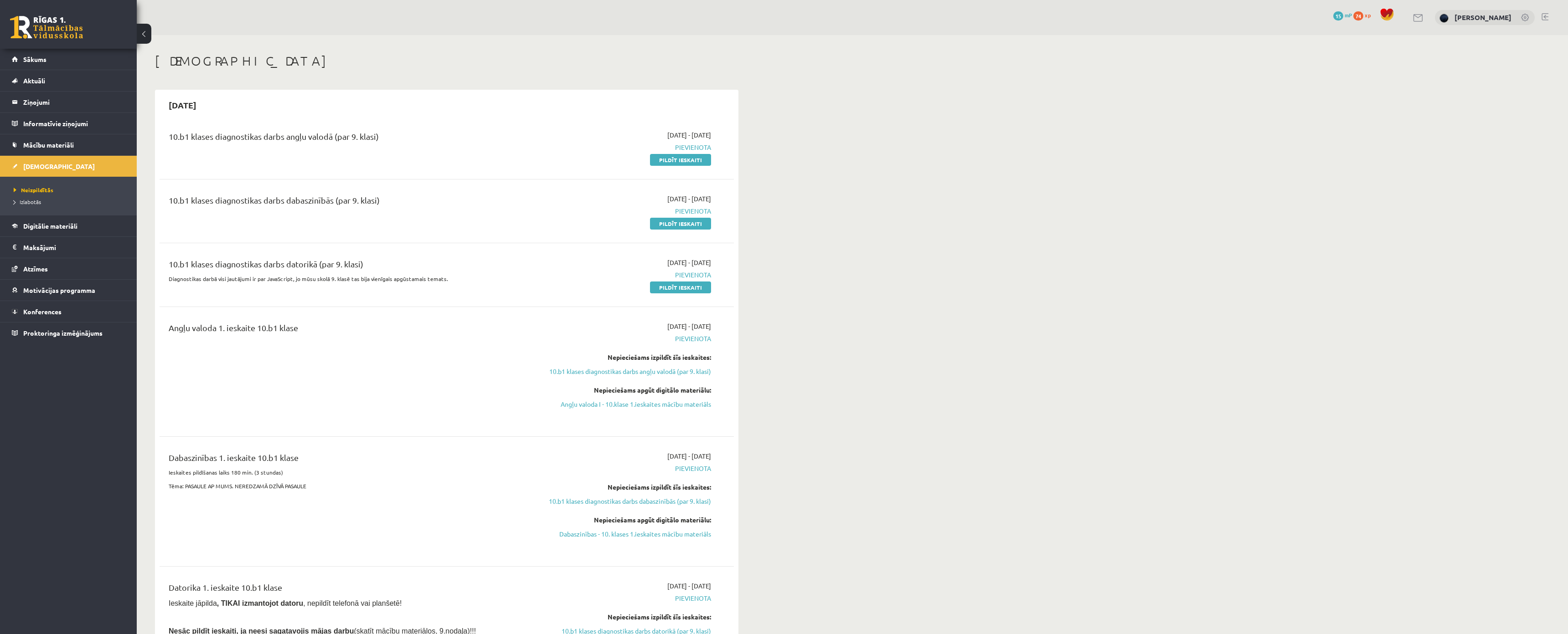
click at [578, 144] on span "Pievienota" at bounding box center [625, 147] width 172 height 10
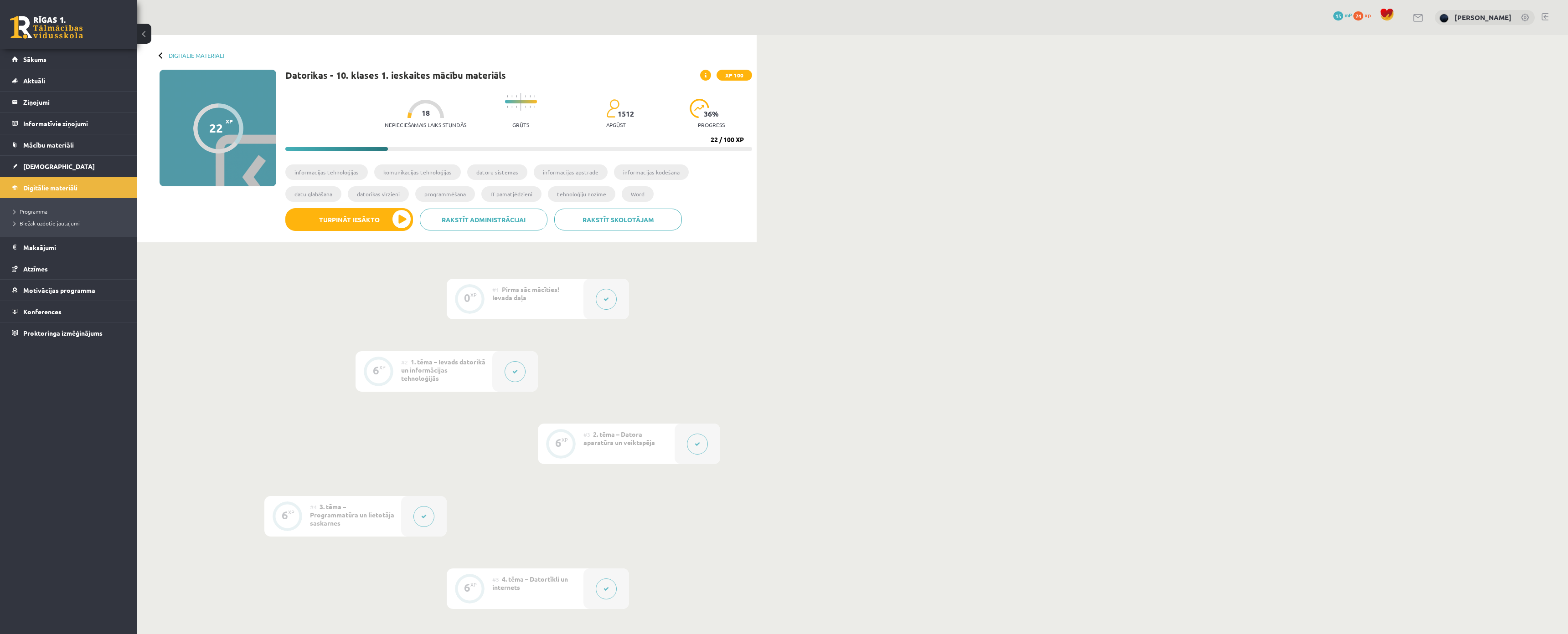
drag, startPoint x: 192, startPoint y: 124, endPoint x: 198, endPoint y: 124, distance: 6.0
click at [193, 124] on div "22 XP XP 100" at bounding box center [218, 128] width 117 height 117
click at [201, 124] on div at bounding box center [219, 128] width 50 height 50
click at [229, 124] on div at bounding box center [219, 128] width 50 height 50
click at [236, 128] on div at bounding box center [219, 128] width 50 height 50
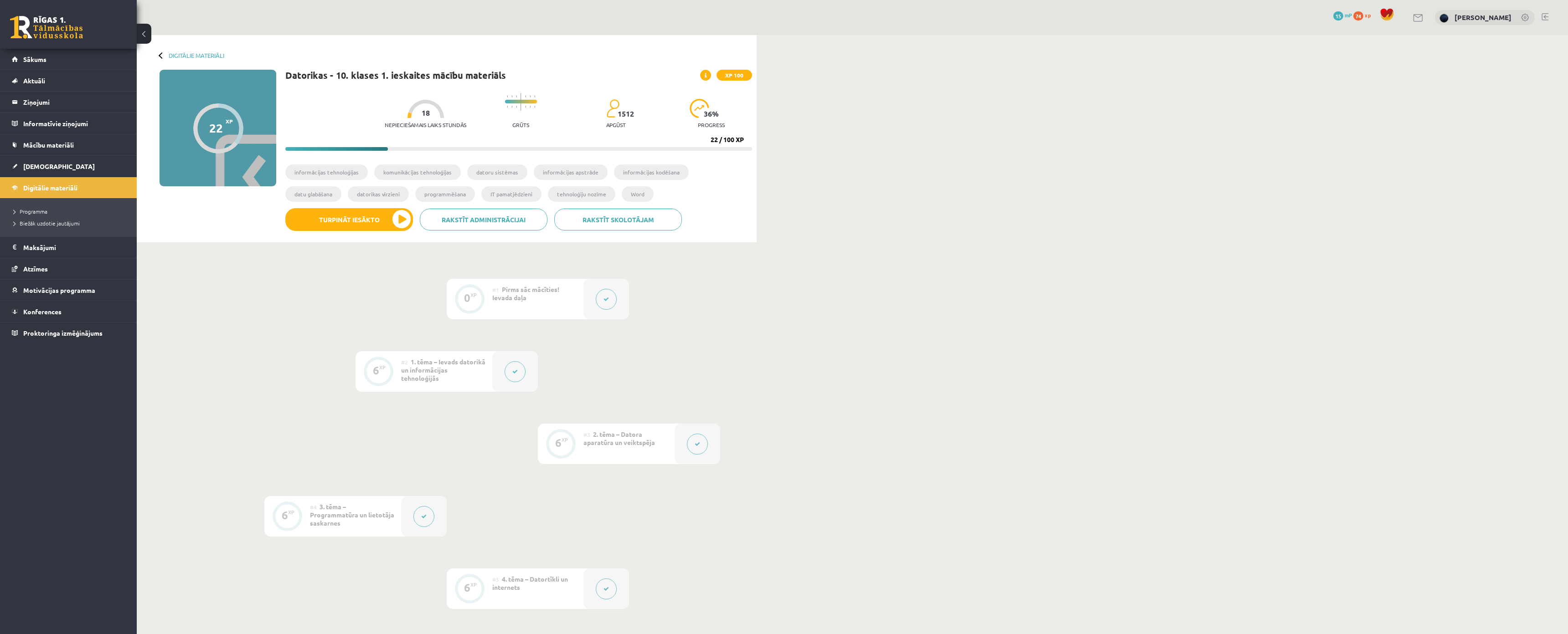
drag, startPoint x: 238, startPoint y: 131, endPoint x: 230, endPoint y: 152, distance: 22.5
click at [231, 150] on div "22 XP XP 100" at bounding box center [218, 128] width 117 height 117
click at [709, 77] on span at bounding box center [705, 75] width 11 height 11
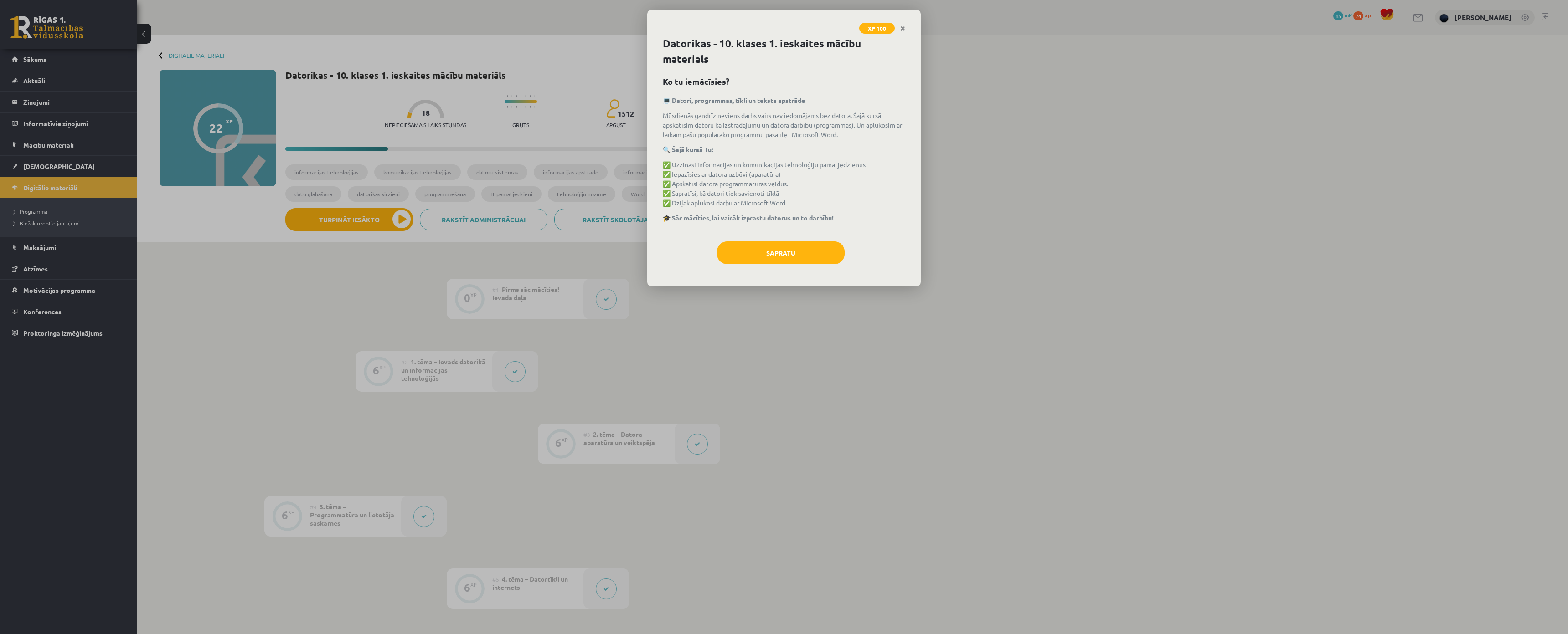
click at [581, 85] on div "XP 100 Datorikas - 10. klases 1. ieskaites mācību materiāls Ko tu iemācīsies? 💻…" at bounding box center [784, 317] width 1568 height 634
click at [997, 172] on div "XP 100 Datorikas - 10. klases 1. ieskaites mācību materiāls Ko tu iemācīsies? 💻…" at bounding box center [784, 317] width 1568 height 634
click at [905, 24] on link "Close" at bounding box center [903, 28] width 16 height 18
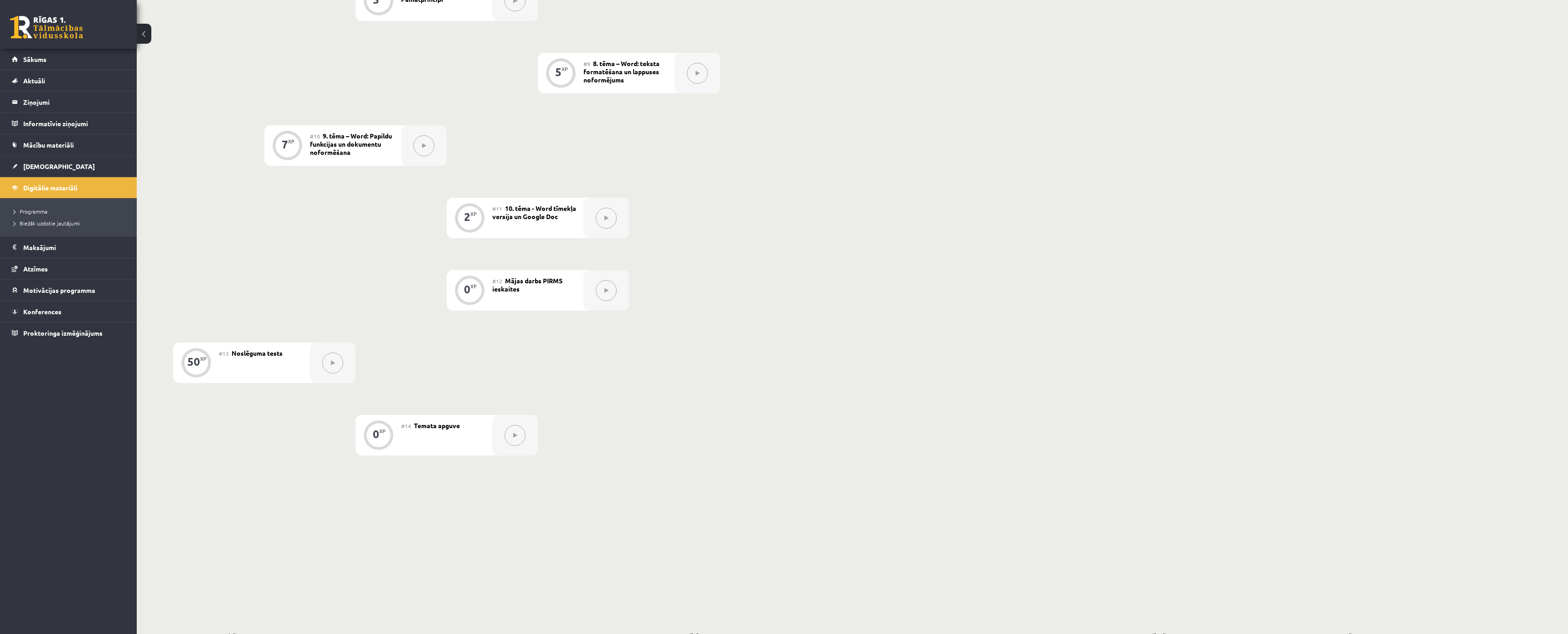
scroll to position [841, 0]
